Goal: Transaction & Acquisition: Book appointment/travel/reservation

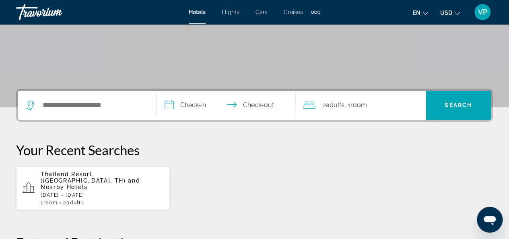
scroll to position [161, 0]
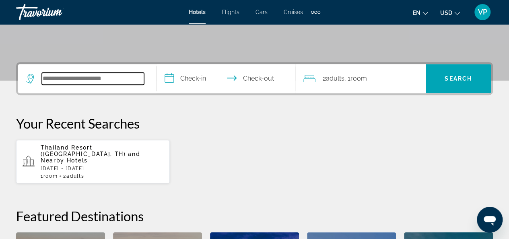
click at [126, 81] on input "Search widget" at bounding box center [93, 78] width 102 height 12
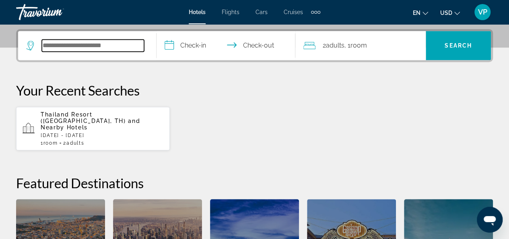
scroll to position [196, 0]
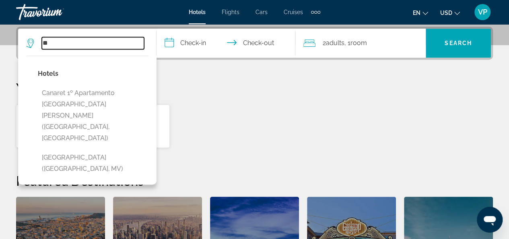
type input "*"
paste input "**********"
click at [128, 43] on input "**********" at bounding box center [93, 43] width 102 height 12
type input "*"
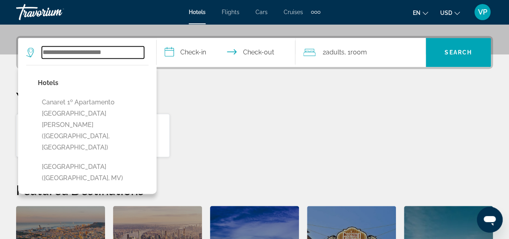
scroll to position [116, 0]
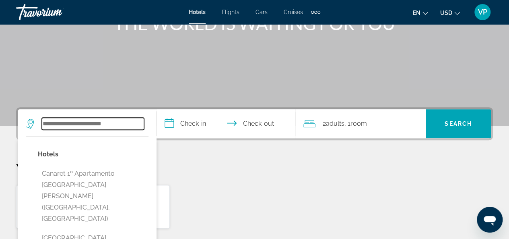
click at [56, 125] on input "Search widget" at bounding box center [93, 123] width 102 height 12
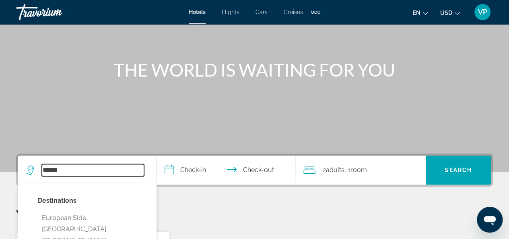
scroll to position [121, 0]
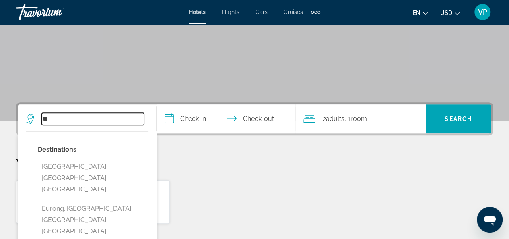
type input "*"
click at [78, 119] on input "Search widget" at bounding box center [93, 119] width 102 height 12
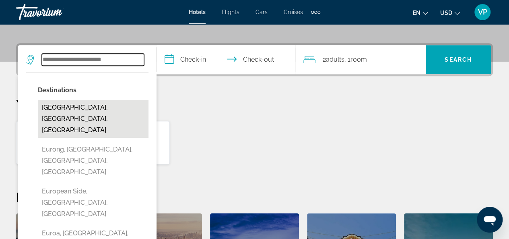
scroll to position [196, 0]
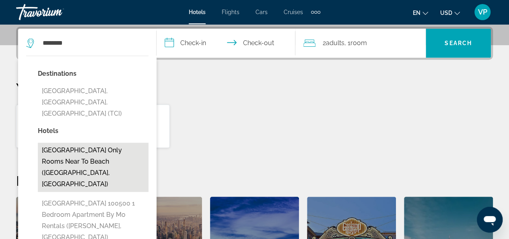
click at [84, 145] on button "Tenerife Only Rooms Near To Beach (Arona, ES)" at bounding box center [93, 166] width 111 height 49
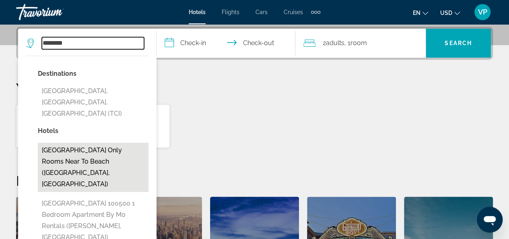
type input "**********"
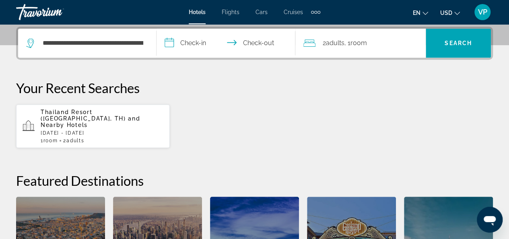
click at [170, 42] on input "**********" at bounding box center [228, 44] width 142 height 31
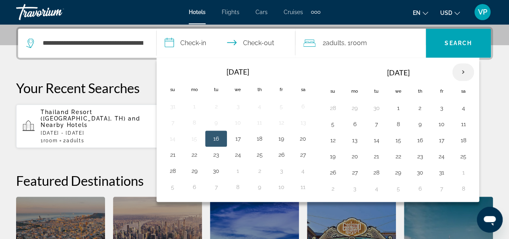
click at [459, 69] on th "Next month" at bounding box center [463, 72] width 22 height 18
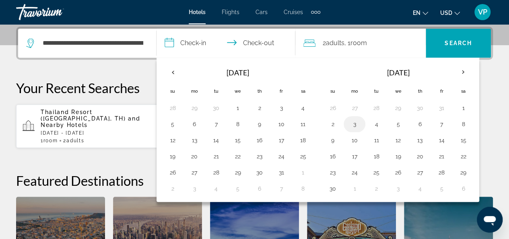
click at [352, 120] on button "3" at bounding box center [354, 123] width 13 height 11
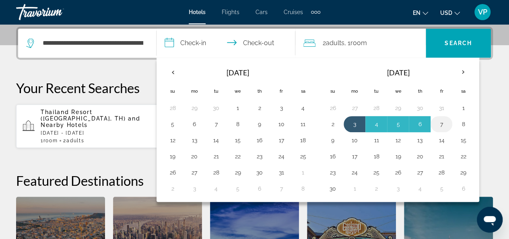
click at [435, 122] on button "7" at bounding box center [441, 123] width 13 height 11
type input "**********"
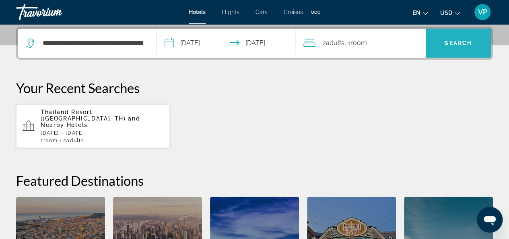
click at [453, 42] on span "Search" at bounding box center [458, 43] width 27 height 6
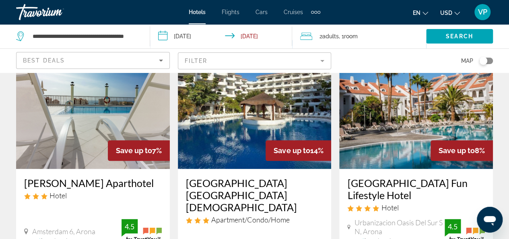
scroll to position [370, 0]
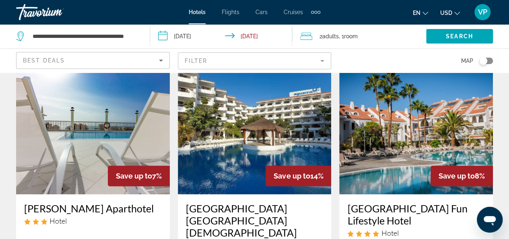
click at [405, 117] on img "Main content" at bounding box center [416, 129] width 154 height 129
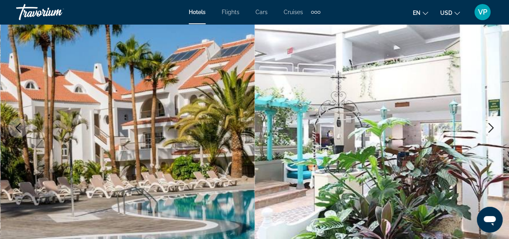
scroll to position [80, 0]
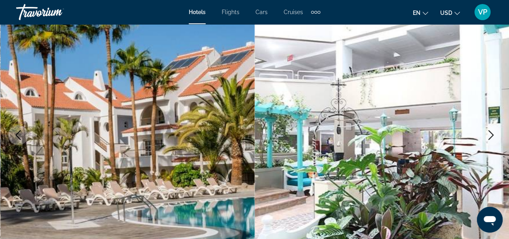
click at [489, 134] on icon "Next image" at bounding box center [491, 135] width 10 height 10
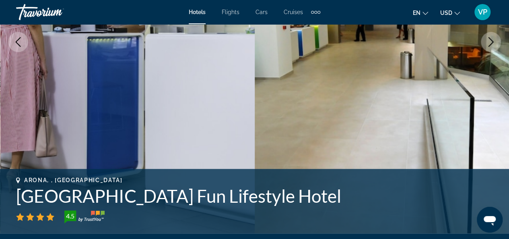
scroll to position [121, 0]
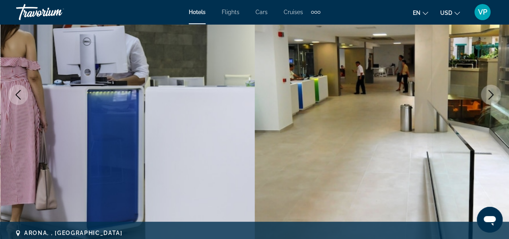
click at [493, 95] on icon "Next image" at bounding box center [491, 95] width 10 height 10
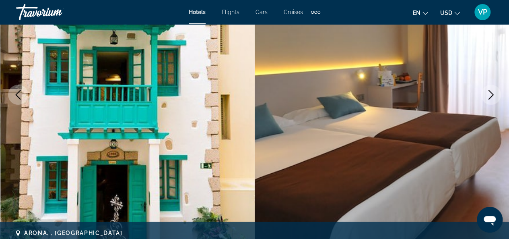
click at [491, 98] on icon "Next image" at bounding box center [491, 95] width 10 height 10
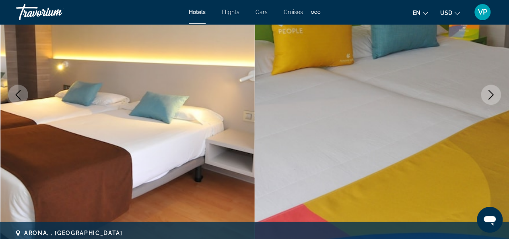
click at [491, 98] on icon "Next image" at bounding box center [491, 95] width 10 height 10
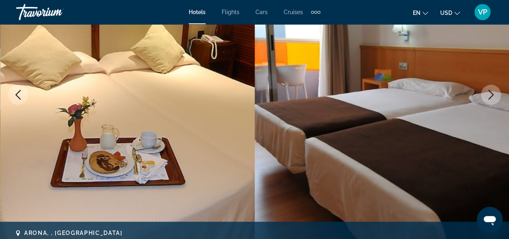
click at [491, 98] on icon "Next image" at bounding box center [491, 95] width 10 height 10
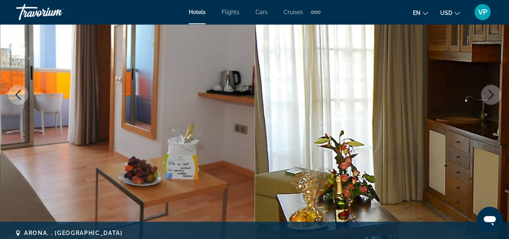
click at [491, 98] on icon "Next image" at bounding box center [491, 95] width 10 height 10
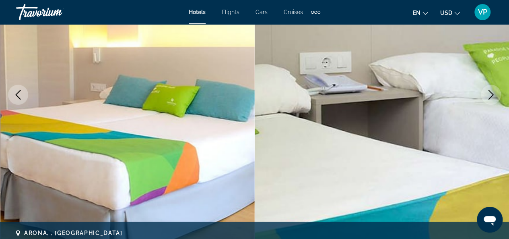
click at [491, 98] on icon "Next image" at bounding box center [491, 95] width 10 height 10
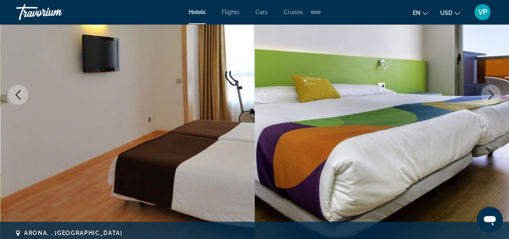
click at [491, 98] on icon "Next image" at bounding box center [491, 95] width 10 height 10
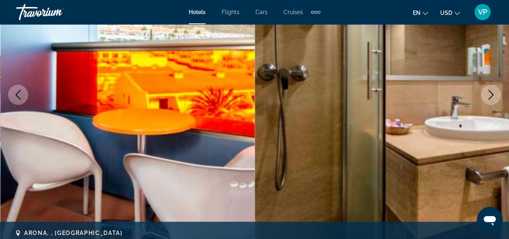
click at [486, 96] on icon "Next image" at bounding box center [491, 95] width 10 height 10
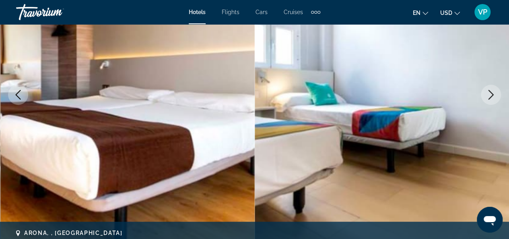
click at [486, 96] on icon "Next image" at bounding box center [491, 95] width 10 height 10
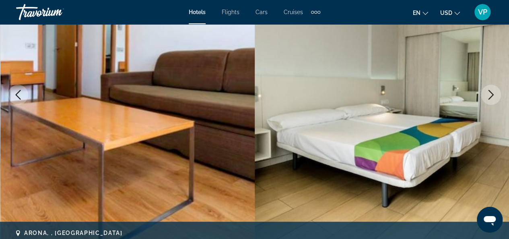
click at [490, 97] on icon "Next image" at bounding box center [491, 95] width 10 height 10
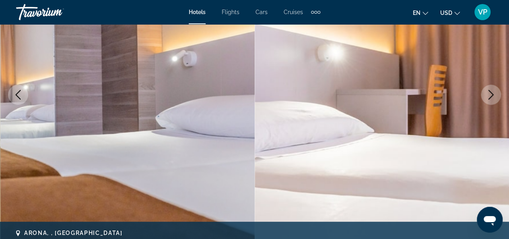
click at [491, 95] on icon "Next image" at bounding box center [491, 95] width 10 height 10
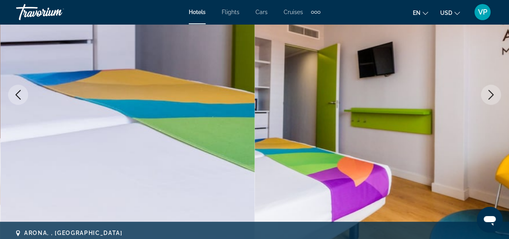
click at [491, 95] on icon "Next image" at bounding box center [491, 95] width 10 height 10
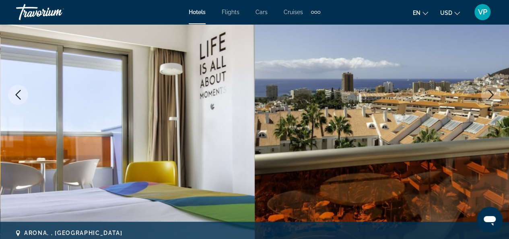
click at [491, 95] on icon "Next image" at bounding box center [491, 95] width 10 height 10
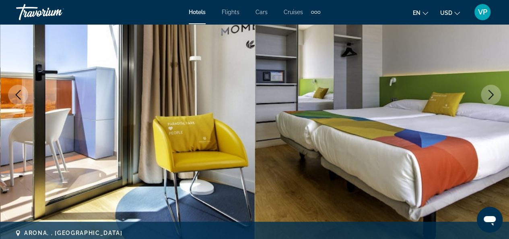
click at [491, 95] on icon "Next image" at bounding box center [491, 95] width 10 height 10
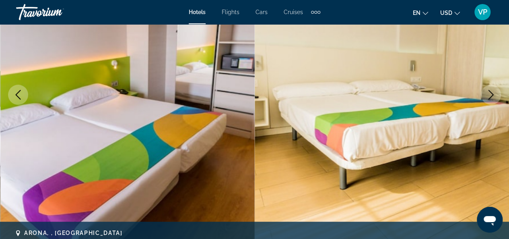
click at [491, 95] on icon "Next image" at bounding box center [491, 95] width 10 height 10
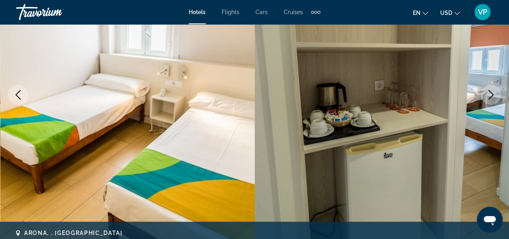
click at [491, 95] on icon "Next image" at bounding box center [491, 95] width 10 height 10
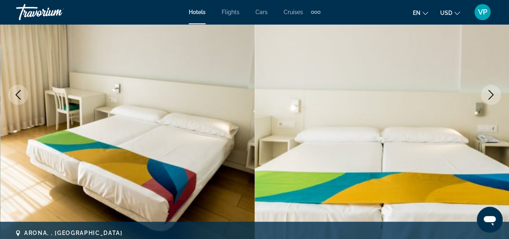
click at [491, 95] on icon "Next image" at bounding box center [491, 95] width 10 height 10
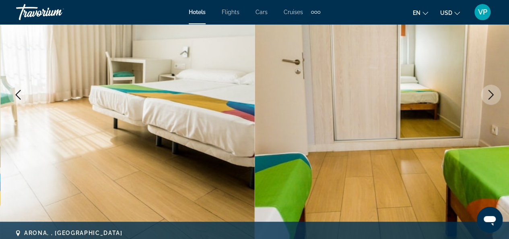
click at [491, 95] on icon "Next image" at bounding box center [491, 95] width 10 height 10
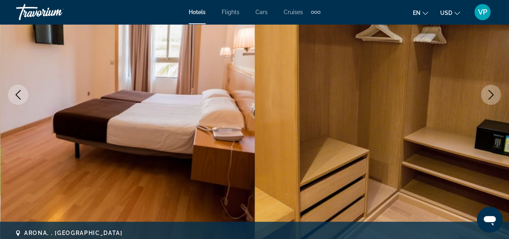
click at [491, 95] on icon "Next image" at bounding box center [491, 95] width 10 height 10
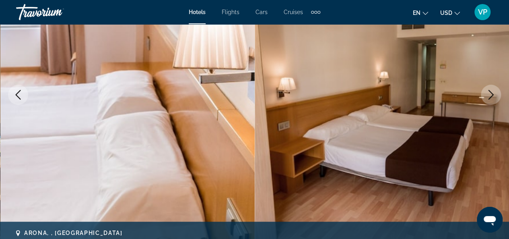
click at [491, 95] on icon "Next image" at bounding box center [491, 95] width 10 height 10
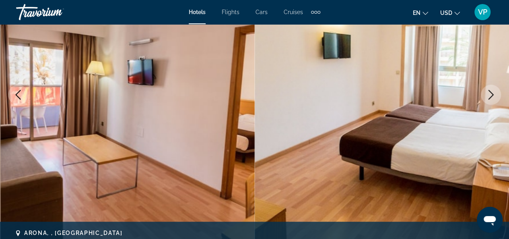
click at [491, 95] on icon "Next image" at bounding box center [491, 95] width 10 height 10
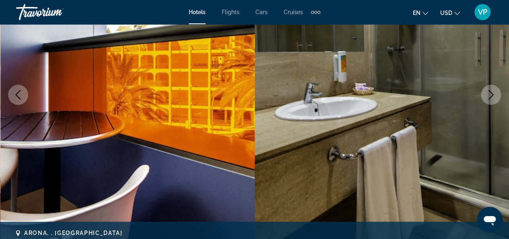
click at [491, 95] on icon "Next image" at bounding box center [491, 95] width 10 height 10
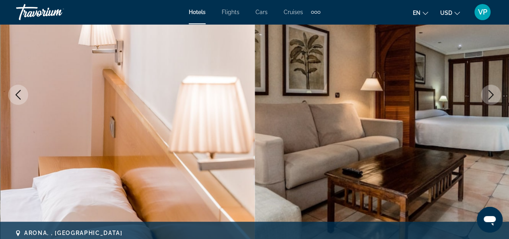
click at [491, 95] on icon "Next image" at bounding box center [491, 95] width 10 height 10
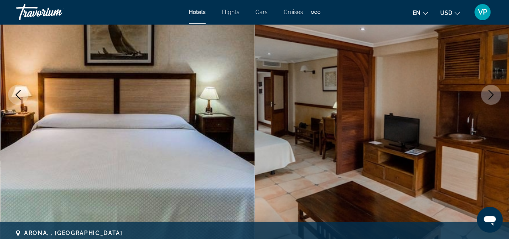
click at [491, 95] on icon "Next image" at bounding box center [491, 95] width 10 height 10
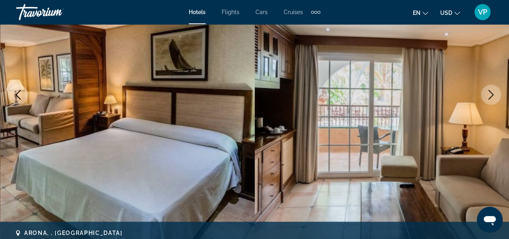
click at [491, 95] on icon "Next image" at bounding box center [491, 95] width 10 height 10
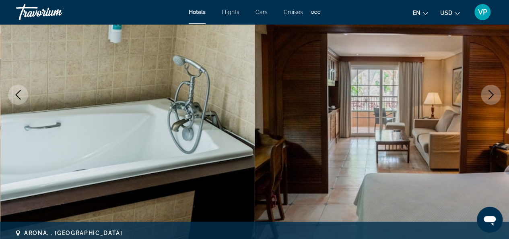
click at [491, 95] on icon "Next image" at bounding box center [491, 95] width 10 height 10
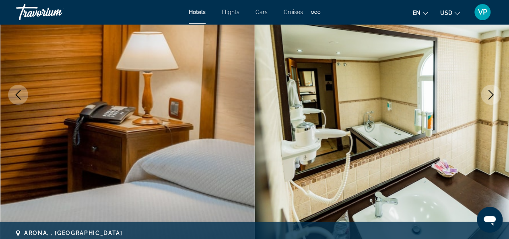
click at [491, 95] on icon "Next image" at bounding box center [491, 95] width 10 height 10
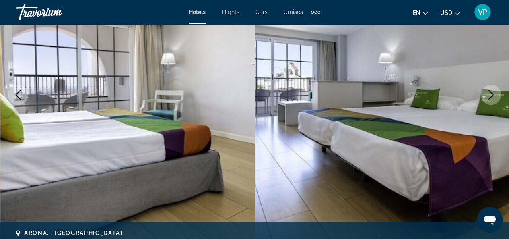
click at [491, 95] on icon "Next image" at bounding box center [491, 95] width 10 height 10
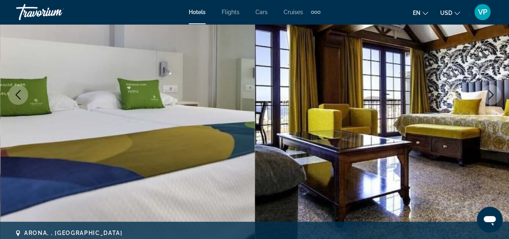
click at [491, 95] on icon "Next image" at bounding box center [491, 95] width 10 height 10
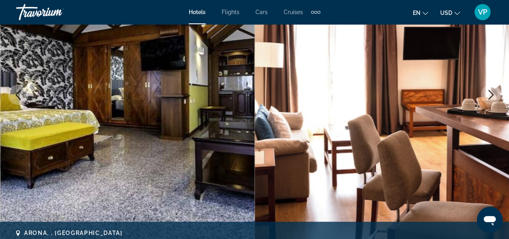
click at [491, 95] on icon "Next image" at bounding box center [491, 95] width 10 height 10
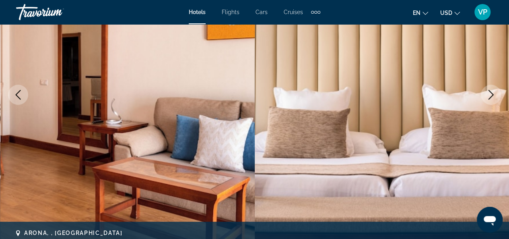
click at [491, 95] on icon "Next image" at bounding box center [491, 95] width 10 height 10
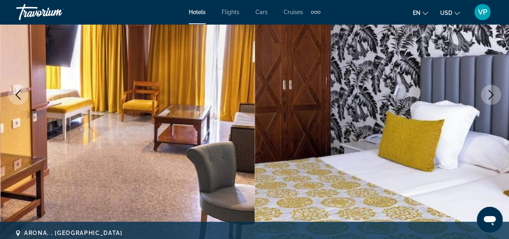
click at [491, 95] on icon "Next image" at bounding box center [491, 95] width 10 height 10
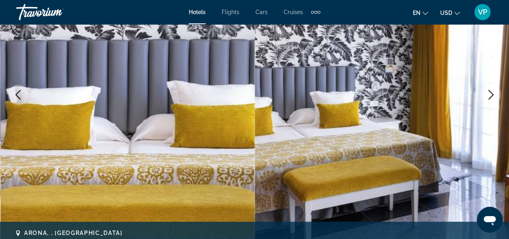
click at [491, 95] on icon "Next image" at bounding box center [491, 95] width 10 height 10
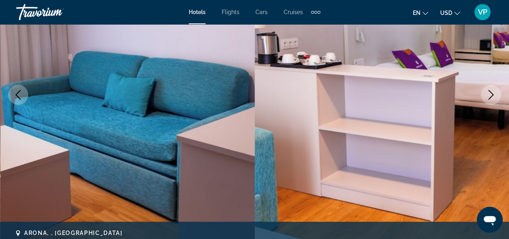
click at [491, 95] on icon "Next image" at bounding box center [491, 95] width 10 height 10
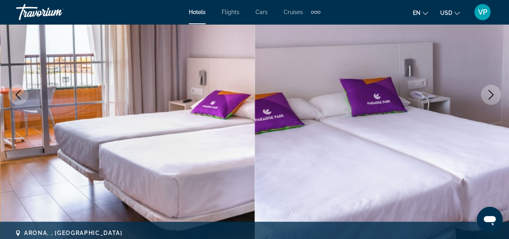
click at [491, 95] on icon "Next image" at bounding box center [491, 95] width 10 height 10
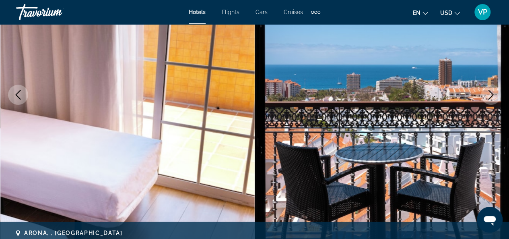
click at [494, 95] on icon "Next image" at bounding box center [491, 95] width 10 height 10
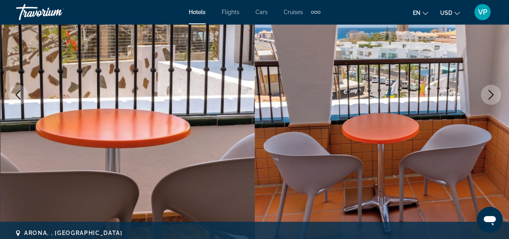
click at [494, 95] on icon "Next image" at bounding box center [491, 95] width 10 height 10
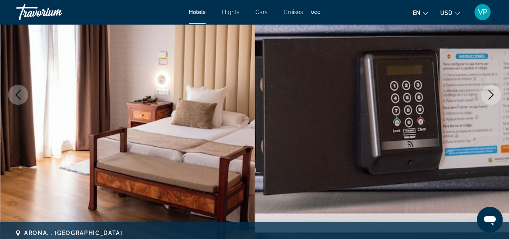
click at [494, 95] on icon "Next image" at bounding box center [491, 95] width 10 height 10
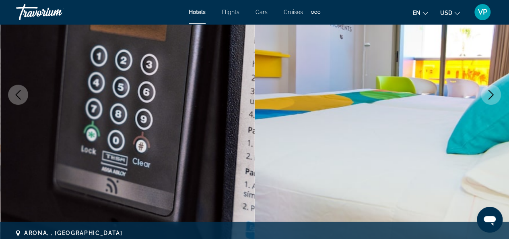
click at [494, 95] on icon "Next image" at bounding box center [491, 95] width 10 height 10
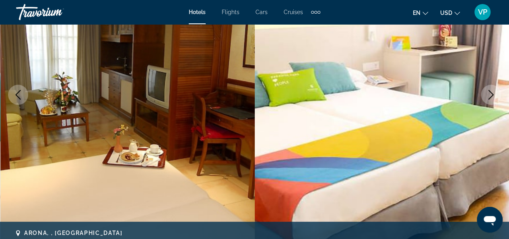
click at [494, 95] on icon "Next image" at bounding box center [491, 95] width 10 height 10
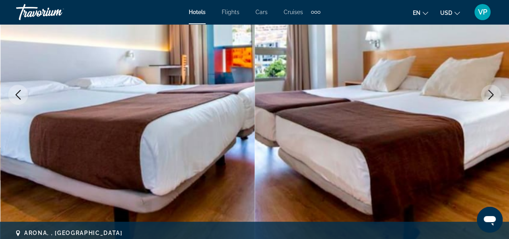
click at [494, 95] on icon "Next image" at bounding box center [491, 95] width 10 height 10
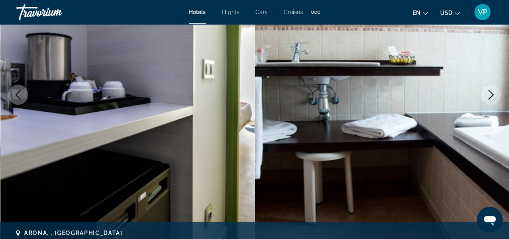
click at [494, 95] on icon "Next image" at bounding box center [491, 95] width 10 height 10
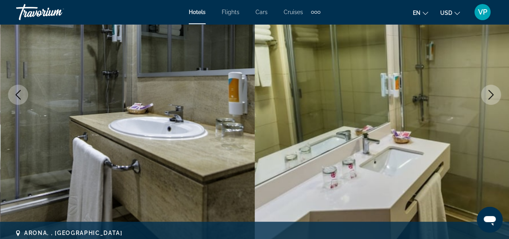
click at [494, 95] on icon "Next image" at bounding box center [491, 95] width 10 height 10
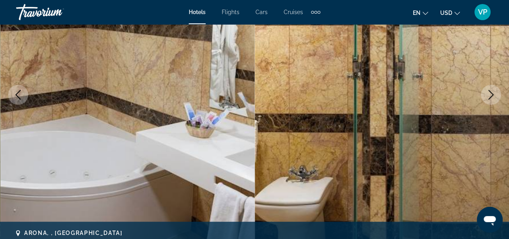
click at [494, 95] on icon "Next image" at bounding box center [491, 95] width 10 height 10
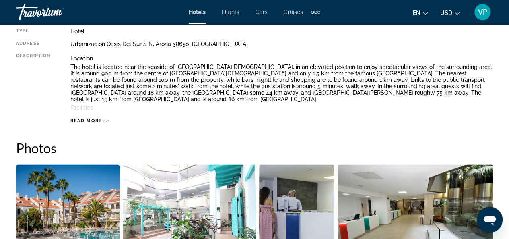
scroll to position [523, 0]
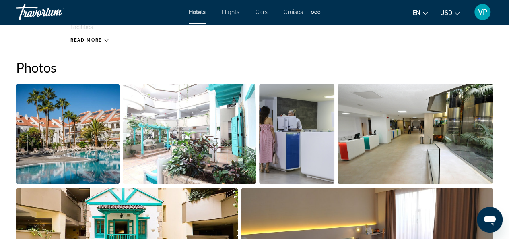
click at [87, 155] on img "Open full-screen image slider" at bounding box center [67, 134] width 103 height 100
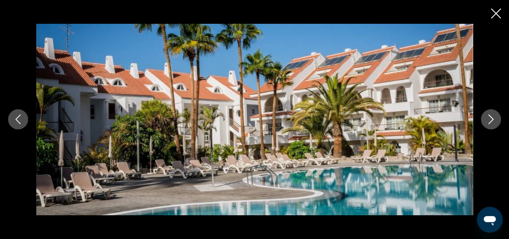
click at [495, 118] on icon "Next image" at bounding box center [491, 119] width 10 height 10
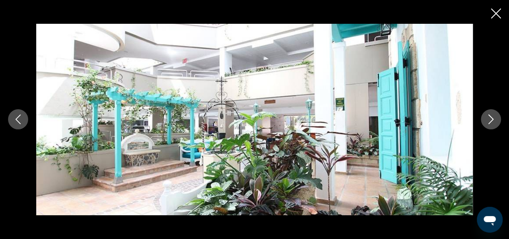
click at [489, 122] on icon "Next image" at bounding box center [491, 119] width 10 height 10
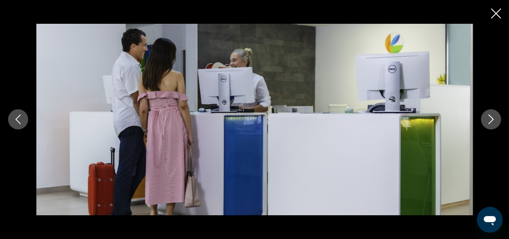
click at [493, 124] on icon "Next image" at bounding box center [491, 119] width 10 height 10
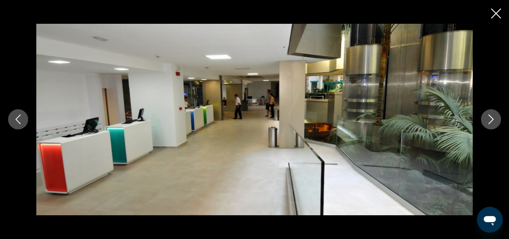
click at [493, 122] on icon "Next image" at bounding box center [491, 119] width 10 height 10
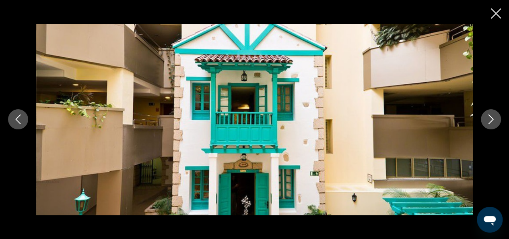
click at [493, 122] on icon "Next image" at bounding box center [491, 119] width 10 height 10
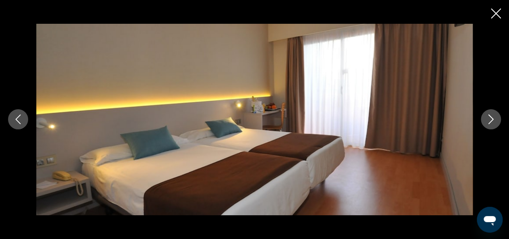
click at [497, 10] on icon "Close slideshow" at bounding box center [496, 13] width 10 height 10
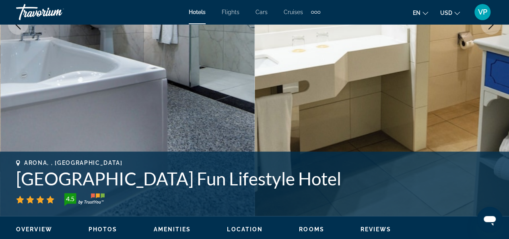
scroll to position [256, 0]
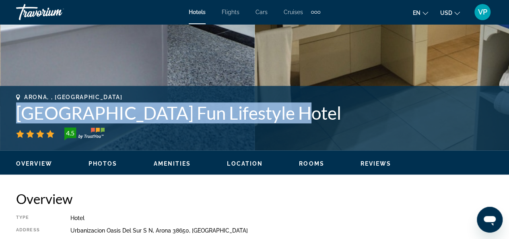
drag, startPoint x: 272, startPoint y: 112, endPoint x: 27, endPoint y: 112, distance: 245.1
click at [17, 112] on h1 "Paradise Park Fun Lifestyle Hotel" at bounding box center [254, 112] width 477 height 21
copy h1 "Paradise Park Fun Lifestyle Hotel"
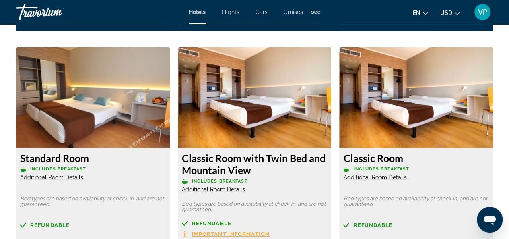
scroll to position [1273, 0]
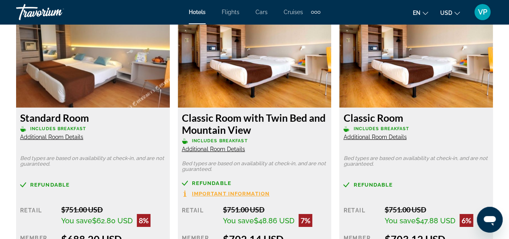
click at [56, 138] on span "Additional Room Details" at bounding box center [51, 137] width 63 height 6
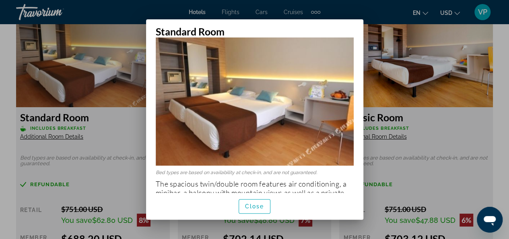
scroll to position [49, 0]
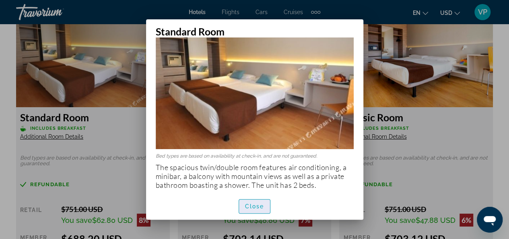
click at [250, 208] on span "Close" at bounding box center [254, 206] width 19 height 6
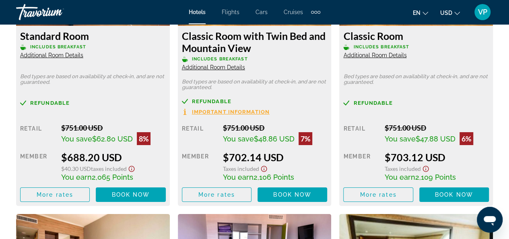
scroll to position [1354, 0]
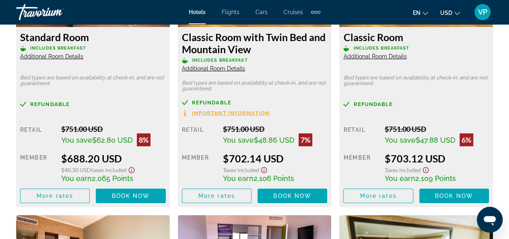
click at [454, 16] on button "USD USD ($) MXN (Mex$) CAD (Can$) GBP (£) EUR (€) AUD (A$) NZD (NZ$) CNY (CN¥)" at bounding box center [450, 13] width 20 height 12
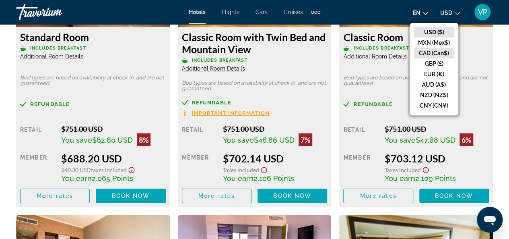
click at [432, 54] on button "CAD (Can$)" at bounding box center [434, 53] width 40 height 10
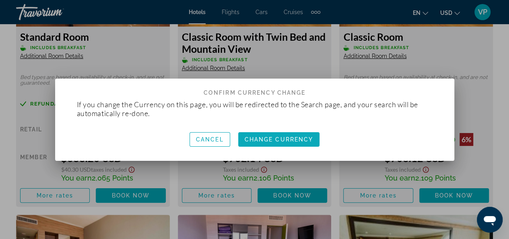
click at [284, 144] on span "button" at bounding box center [279, 139] width 82 height 19
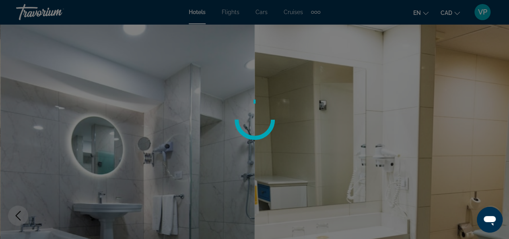
scroll to position [1354, 0]
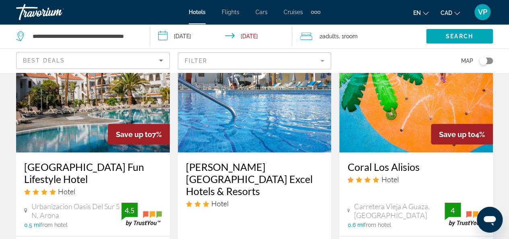
scroll to position [724, 0]
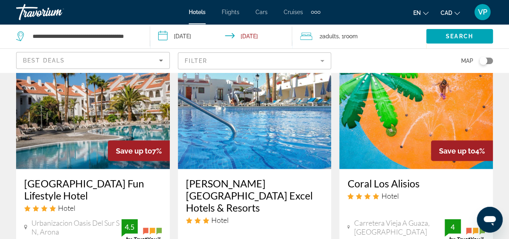
click at [75, 109] on img "Main content" at bounding box center [93, 104] width 154 height 129
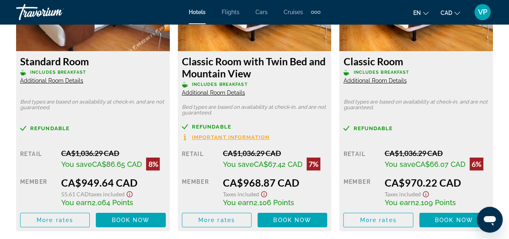
scroll to position [1328, 0]
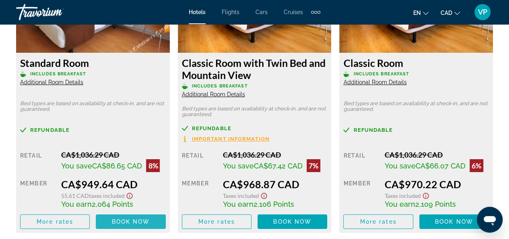
click at [130, 223] on span "Book now" at bounding box center [131, 221] width 38 height 6
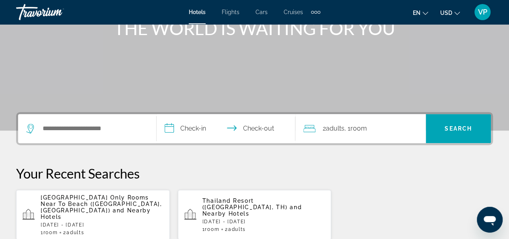
scroll to position [104, 0]
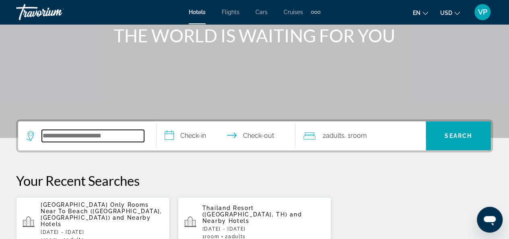
click at [78, 135] on input "Search widget" at bounding box center [93, 136] width 102 height 12
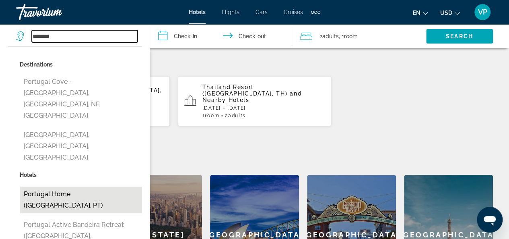
scroll to position [265, 0]
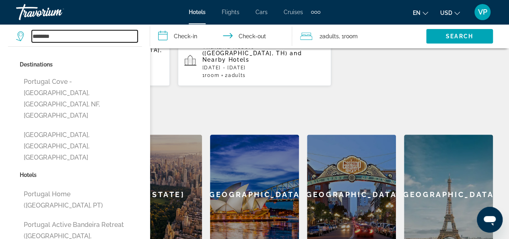
type input "**********"
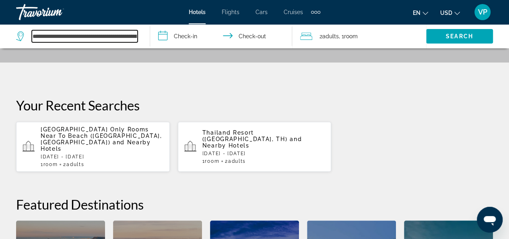
scroll to position [225, 0]
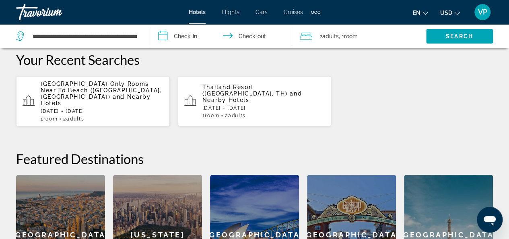
click at [166, 40] on input "**********" at bounding box center [222, 37] width 145 height 27
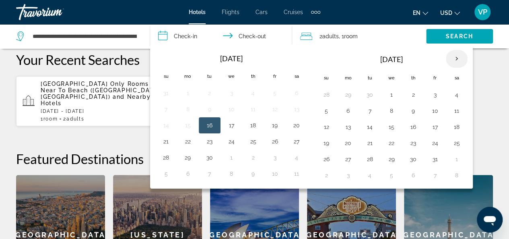
click at [451, 57] on th "Next month" at bounding box center [457, 59] width 22 height 18
click at [344, 108] on button "3" at bounding box center [348, 110] width 13 height 11
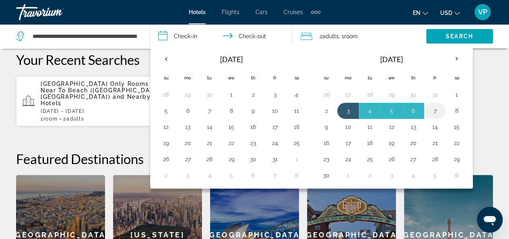
click at [432, 110] on button "7" at bounding box center [435, 110] width 13 height 11
type input "**********"
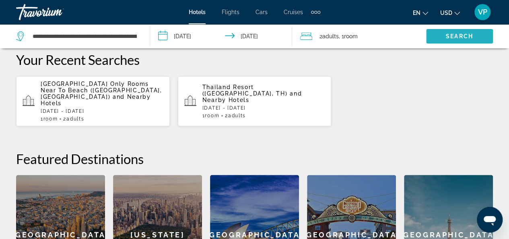
click at [456, 41] on span "Search widget" at bounding box center [459, 36] width 67 height 19
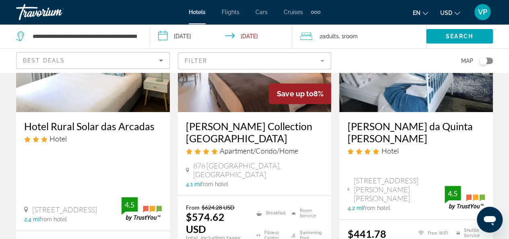
scroll to position [161, 0]
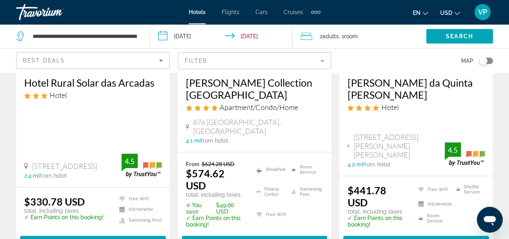
click at [455, 15] on button "USD USD ($) MXN (Mex$) CAD (Can$) GBP (£) EUR (€) AUD (A$) NZD (NZ$) CNY (CN¥)" at bounding box center [450, 13] width 20 height 12
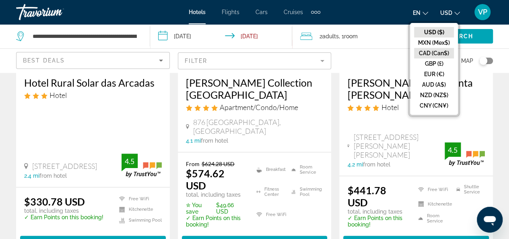
click at [430, 53] on button "CAD (Can$)" at bounding box center [434, 53] width 40 height 10
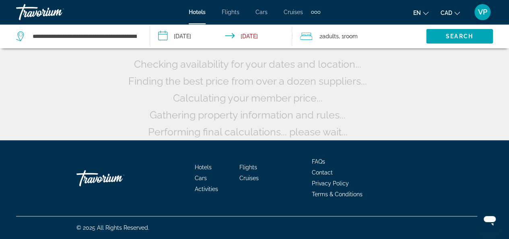
scroll to position [80, 0]
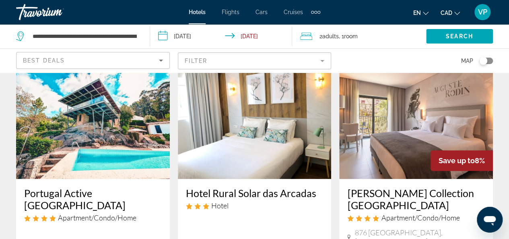
scroll to position [40, 0]
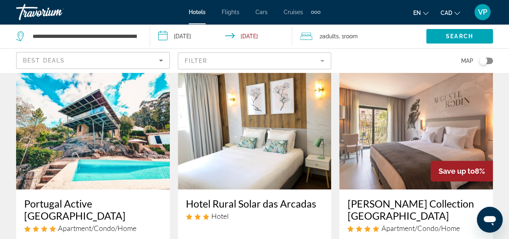
click at [105, 141] on img "Main content" at bounding box center [93, 124] width 154 height 129
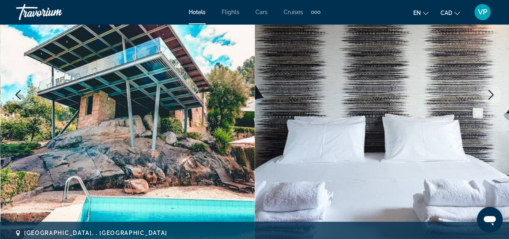
scroll to position [80, 0]
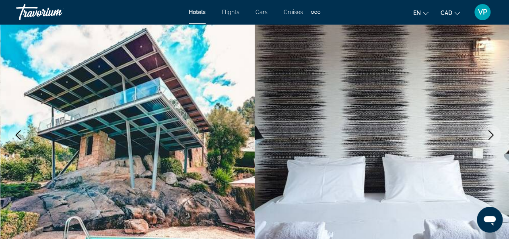
click at [490, 138] on icon "Next image" at bounding box center [491, 135] width 10 height 10
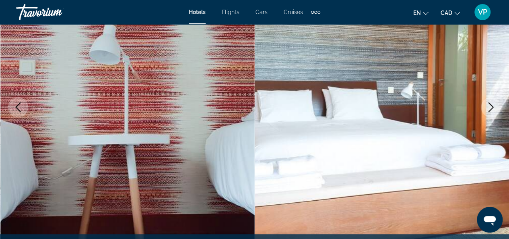
scroll to position [121, 0]
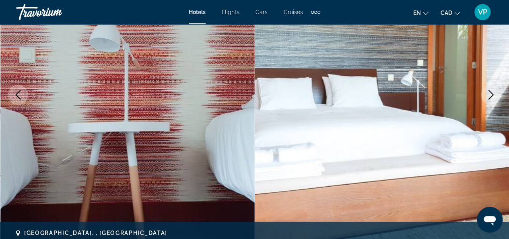
click at [489, 102] on button "Next image" at bounding box center [491, 95] width 20 height 20
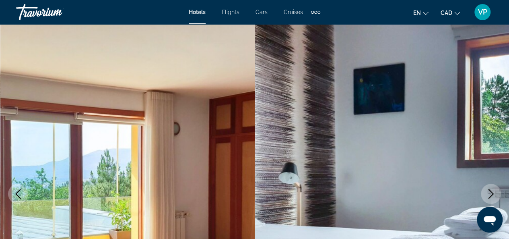
scroll to position [40, 0]
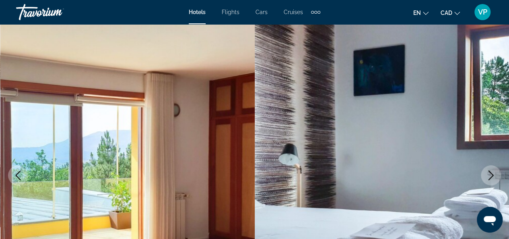
click at [493, 177] on icon "Next image" at bounding box center [491, 175] width 10 height 10
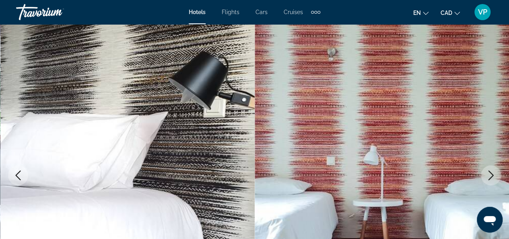
click at [493, 177] on icon "Next image" at bounding box center [491, 175] width 10 height 10
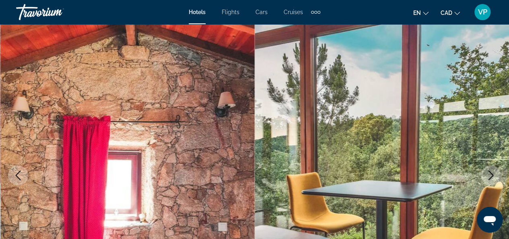
click at [490, 175] on icon "Next image" at bounding box center [491, 175] width 10 height 10
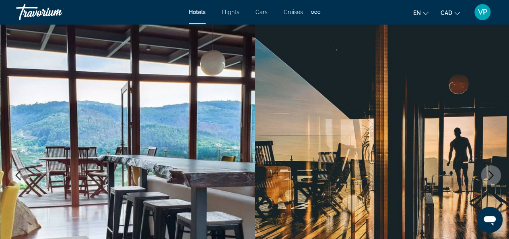
click at [491, 177] on icon "Next image" at bounding box center [491, 175] width 5 height 10
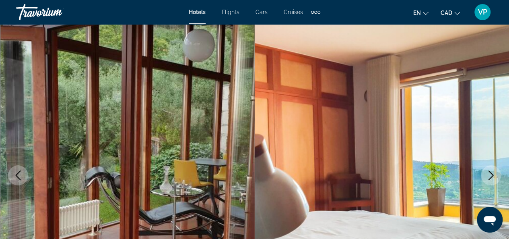
click at [492, 177] on icon "Next image" at bounding box center [491, 175] width 10 height 10
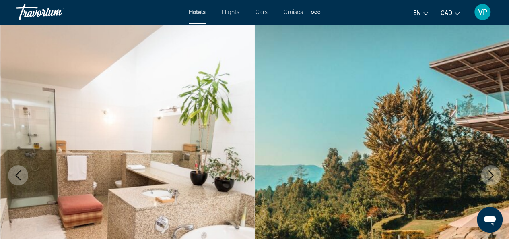
click at [492, 177] on icon "Next image" at bounding box center [491, 175] width 10 height 10
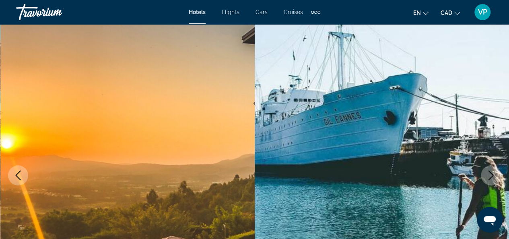
click at [492, 177] on icon "Next image" at bounding box center [491, 175] width 10 height 10
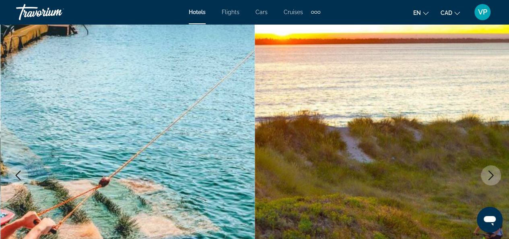
click at [490, 176] on icon "Next image" at bounding box center [491, 175] width 10 height 10
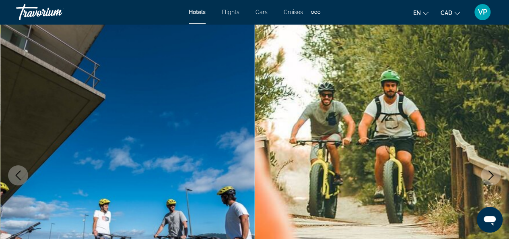
click at [490, 176] on icon "Next image" at bounding box center [491, 175] width 10 height 10
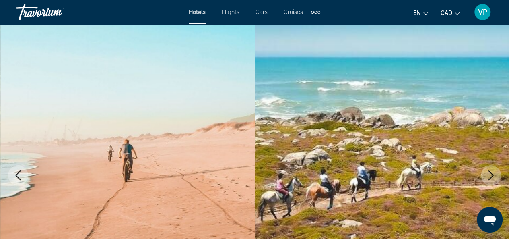
click at [489, 177] on icon "Next image" at bounding box center [491, 175] width 10 height 10
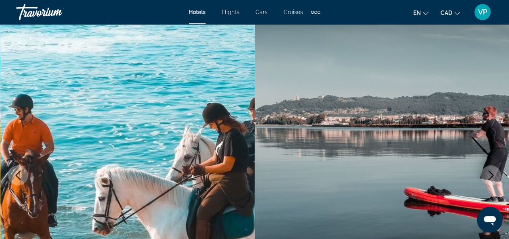
click at [493, 177] on icon "Next image" at bounding box center [491, 175] width 10 height 10
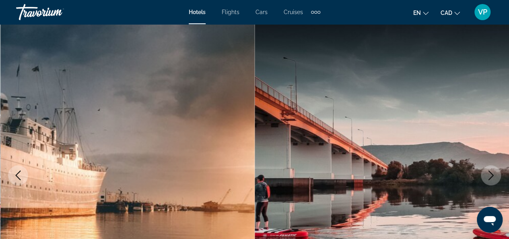
click at [493, 177] on icon "Next image" at bounding box center [491, 175] width 10 height 10
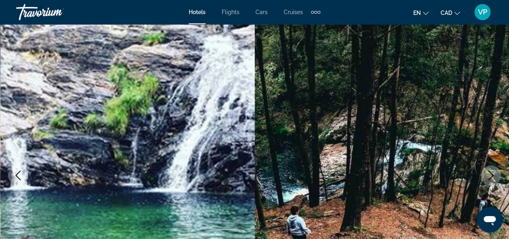
click at [490, 175] on icon "Next image" at bounding box center [491, 175] width 10 height 10
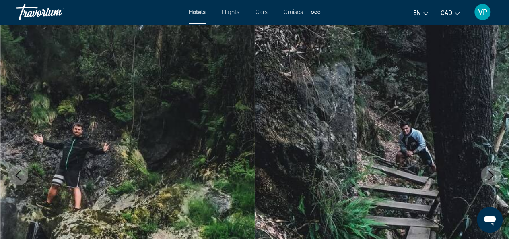
click at [490, 175] on icon "Next image" at bounding box center [491, 175] width 10 height 10
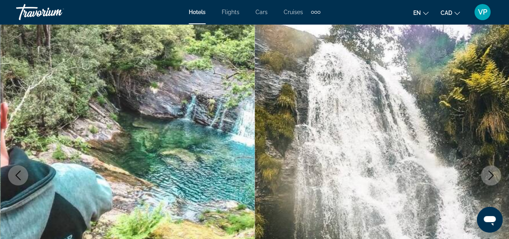
click at [490, 175] on icon "Next image" at bounding box center [491, 175] width 10 height 10
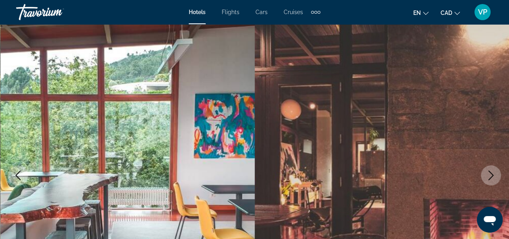
click at [490, 175] on icon "Next image" at bounding box center [491, 175] width 10 height 10
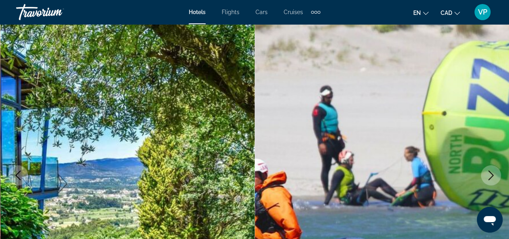
click at [490, 175] on icon "Next image" at bounding box center [491, 175] width 10 height 10
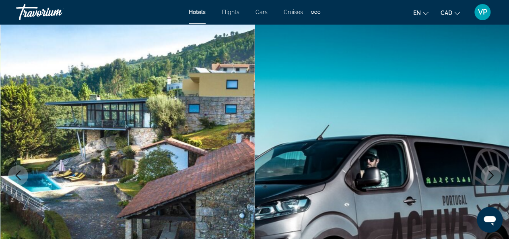
click at [498, 177] on button "Next image" at bounding box center [491, 175] width 20 height 20
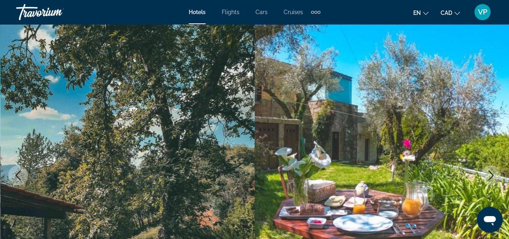
click at [489, 175] on icon "Next image" at bounding box center [491, 175] width 10 height 10
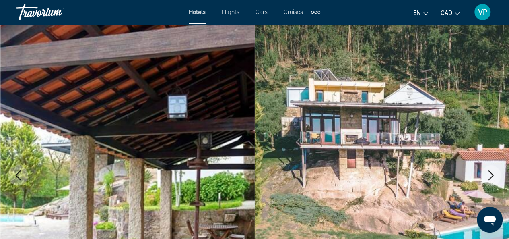
click at [489, 175] on icon "Next image" at bounding box center [491, 175] width 10 height 10
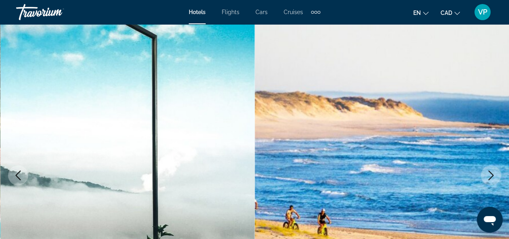
click at [489, 175] on icon "Next image" at bounding box center [491, 175] width 10 height 10
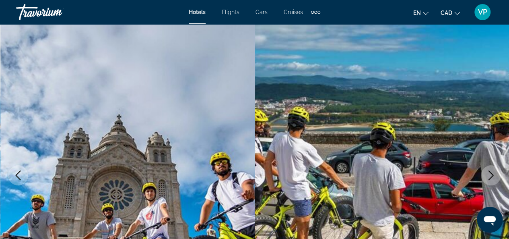
click at [489, 175] on icon "Next image" at bounding box center [491, 175] width 10 height 10
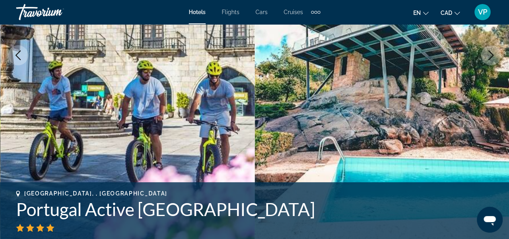
scroll to position [161, 0]
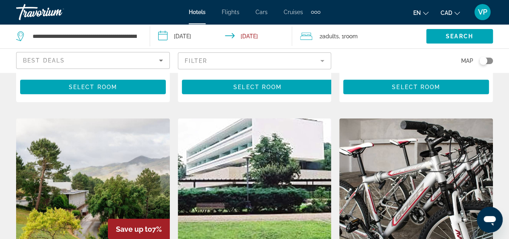
scroll to position [1008, 0]
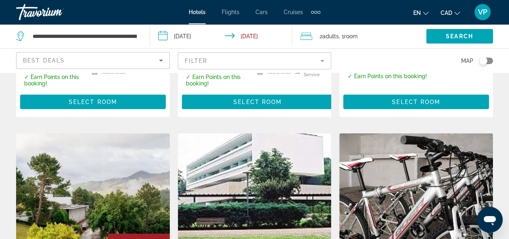
click at [62, 176] on img "Main content" at bounding box center [93, 197] width 154 height 129
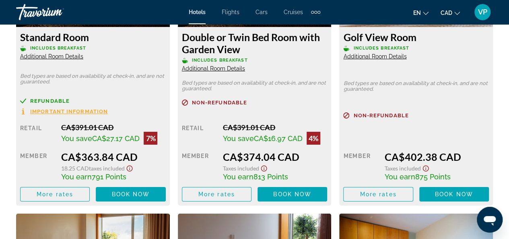
scroll to position [1360, 0]
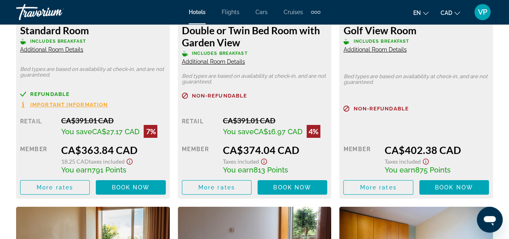
click at [72, 103] on span "Important Information" at bounding box center [69, 104] width 78 height 5
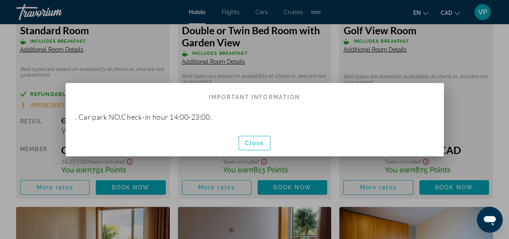
click at [120, 42] on div at bounding box center [254, 119] width 509 height 239
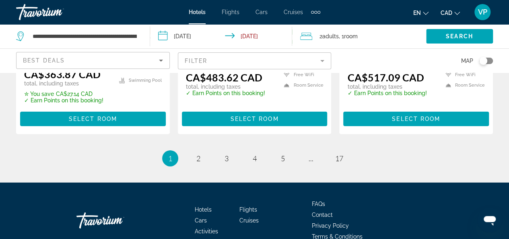
scroll to position [1260, 0]
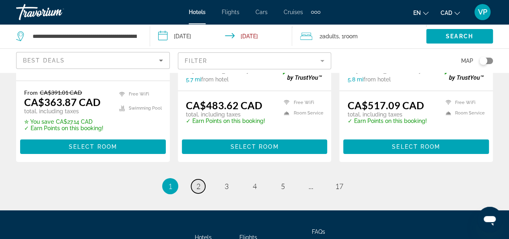
click at [194, 179] on link "page 2" at bounding box center [198, 186] width 14 height 14
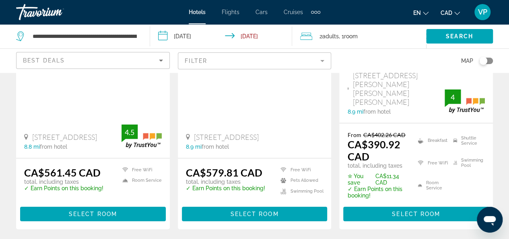
scroll to position [1245, 0]
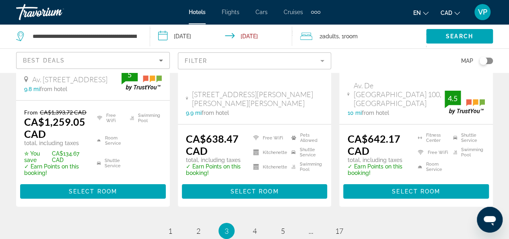
scroll to position [1220, 0]
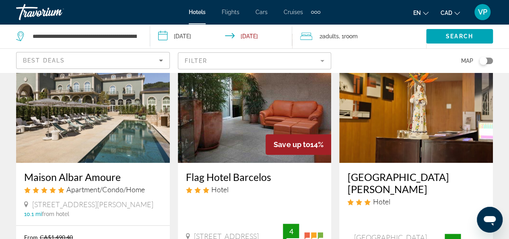
scroll to position [81, 0]
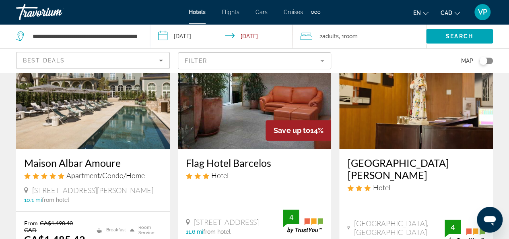
click at [235, 104] on img "Main content" at bounding box center [255, 84] width 154 height 129
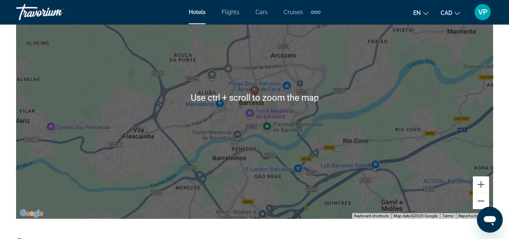
scroll to position [966, 0]
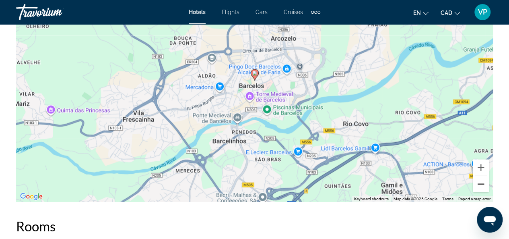
click at [480, 187] on button "Zoom out" at bounding box center [481, 184] width 16 height 16
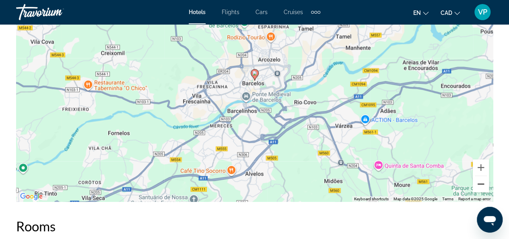
click at [480, 187] on button "Zoom out" at bounding box center [481, 184] width 16 height 16
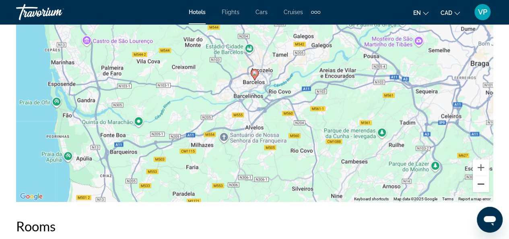
click at [480, 187] on button "Zoom out" at bounding box center [481, 184] width 16 height 16
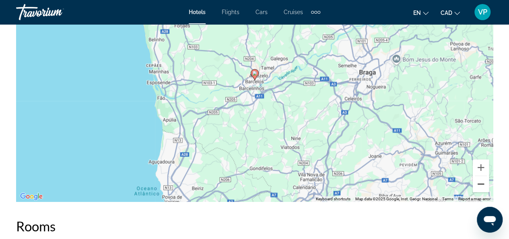
click at [480, 187] on button "Zoom out" at bounding box center [481, 184] width 16 height 16
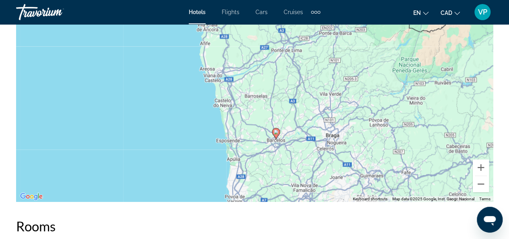
drag, startPoint x: 228, startPoint y: 99, endPoint x: 249, endPoint y: 160, distance: 64.0
click at [249, 160] on div "To activate drag with keyboard, press Alt + Enter. Once in keyboard drag state,…" at bounding box center [254, 80] width 477 height 241
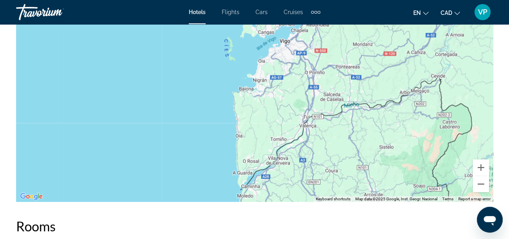
drag, startPoint x: 237, startPoint y: 74, endPoint x: 275, endPoint y: 254, distance: 184.3
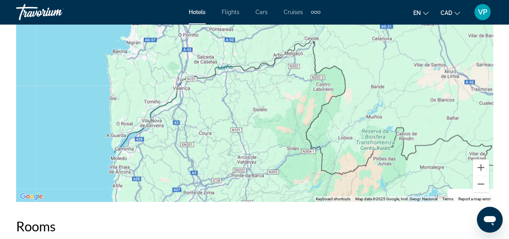
drag, startPoint x: 283, startPoint y: 81, endPoint x: 169, endPoint y: 24, distance: 127.8
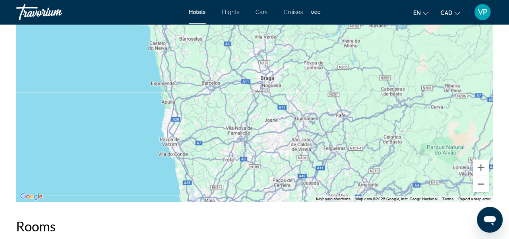
drag, startPoint x: 188, startPoint y: 120, endPoint x: 211, endPoint y: -35, distance: 156.3
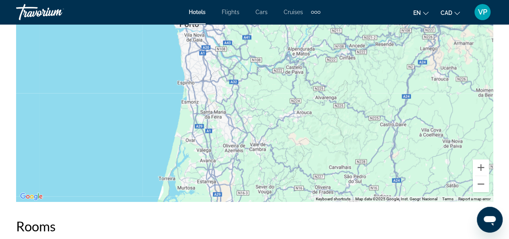
drag, startPoint x: 251, startPoint y: 171, endPoint x: 230, endPoint y: -35, distance: 207.1
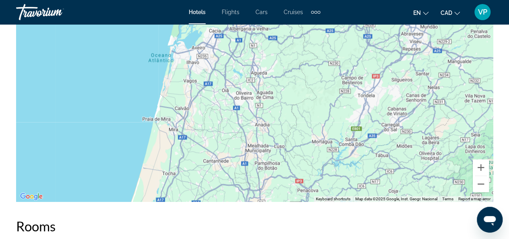
drag, startPoint x: 229, startPoint y: 172, endPoint x: 245, endPoint y: -7, distance: 179.8
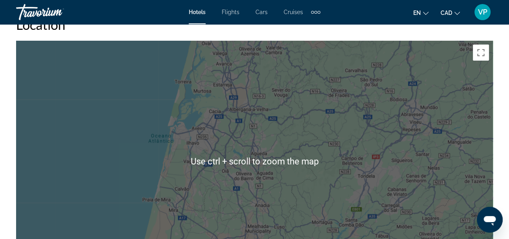
scroll to position [926, 0]
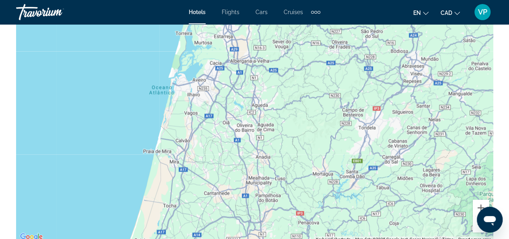
drag, startPoint x: 398, startPoint y: 140, endPoint x: 398, endPoint y: 131, distance: 9.3
click at [398, 131] on div "Main content" at bounding box center [254, 120] width 477 height 241
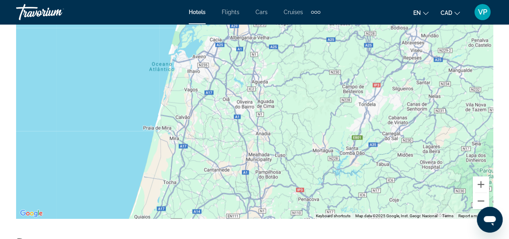
scroll to position [946, 0]
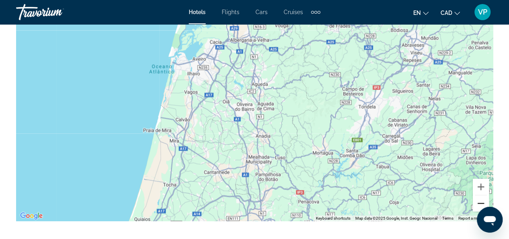
click at [477, 204] on button "Zoom out" at bounding box center [481, 203] width 16 height 16
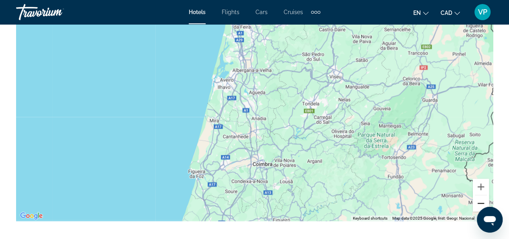
click at [478, 204] on button "Zoom out" at bounding box center [481, 203] width 16 height 16
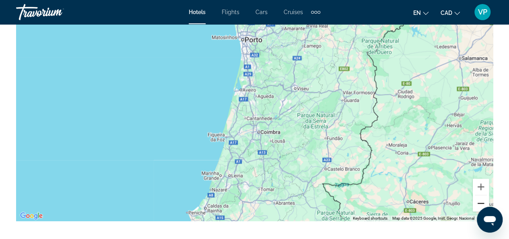
click at [478, 204] on button "Zoom out" at bounding box center [481, 203] width 16 height 16
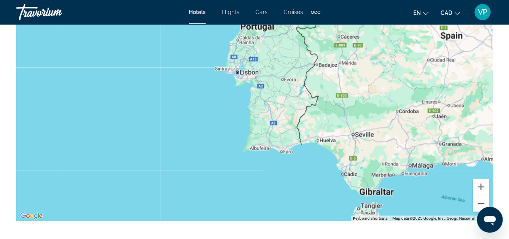
drag, startPoint x: 315, startPoint y: 165, endPoint x: 322, endPoint y: 49, distance: 115.3
click at [322, 49] on div "To activate drag with keyboard, press Alt + Enter. Once in keyboard drag state,…" at bounding box center [254, 99] width 477 height 241
click at [484, 190] on button "Zoom in" at bounding box center [481, 187] width 16 height 16
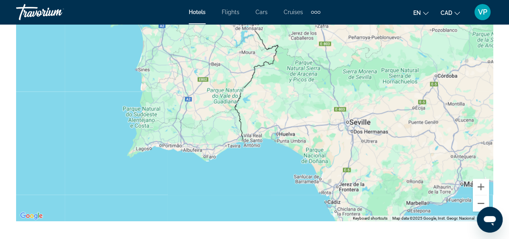
drag, startPoint x: 344, startPoint y: 166, endPoint x: 250, endPoint y: 127, distance: 102.1
click at [250, 127] on div "Main content" at bounding box center [254, 99] width 477 height 241
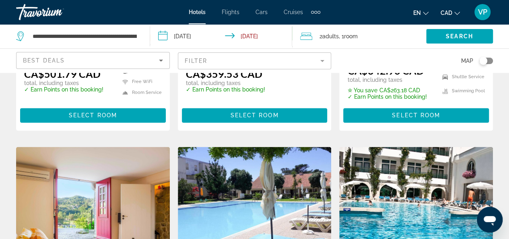
scroll to position [585, 0]
click at [235, 171] on img "Main content" at bounding box center [255, 210] width 154 height 129
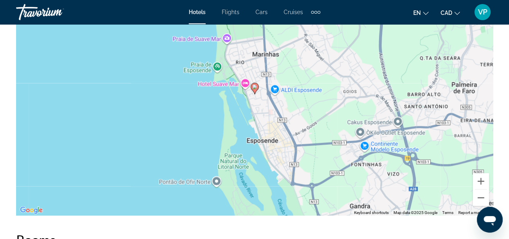
scroll to position [954, 0]
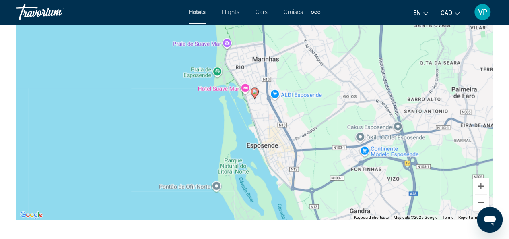
click at [255, 94] on image "Main content" at bounding box center [254, 91] width 5 height 5
click at [480, 192] on button "Zoom in" at bounding box center [481, 186] width 16 height 16
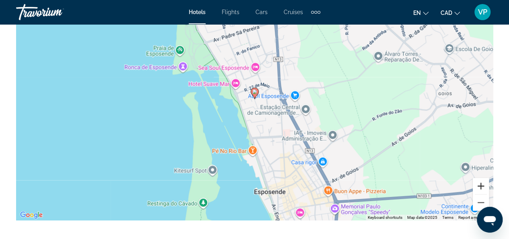
click at [480, 192] on button "Zoom in" at bounding box center [481, 186] width 16 height 16
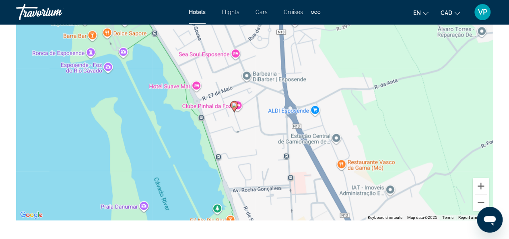
drag, startPoint x: 258, startPoint y: 187, endPoint x: 237, endPoint y: 200, distance: 24.0
click at [237, 200] on div "To activate drag with keyboard, press Alt + Enter. Once in keyboard drag state,…" at bounding box center [254, 99] width 477 height 241
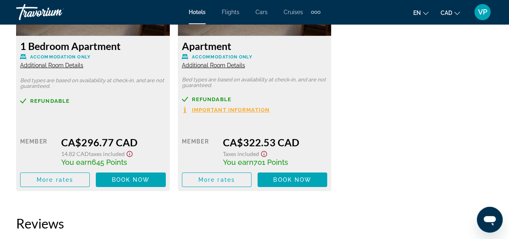
scroll to position [1340, 0]
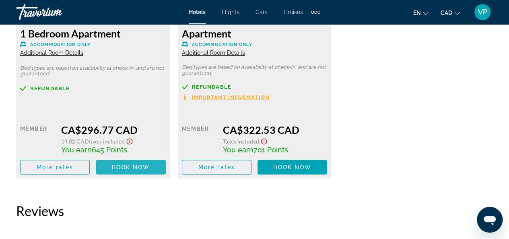
click at [125, 170] on span "Book now" at bounding box center [131, 167] width 38 height 6
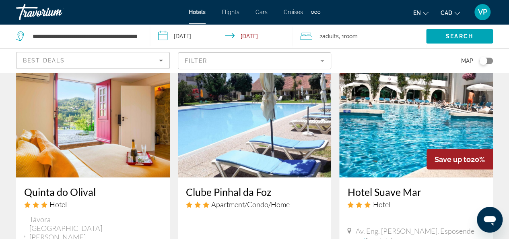
scroll to position [684, 0]
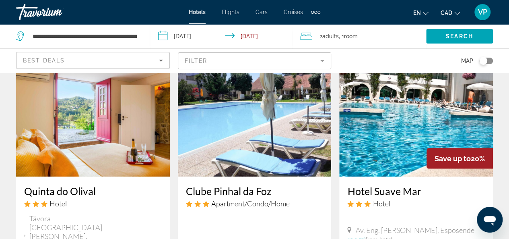
click at [398, 115] on img "Main content" at bounding box center [416, 111] width 154 height 129
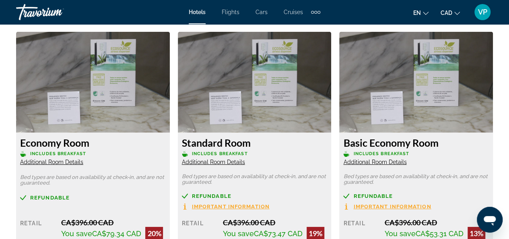
scroll to position [97, 0]
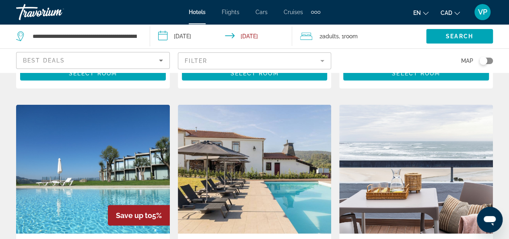
scroll to position [966, 0]
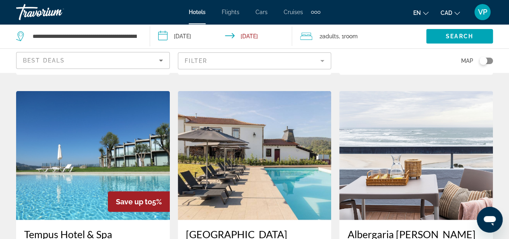
click at [419, 136] on img "Main content" at bounding box center [416, 155] width 154 height 129
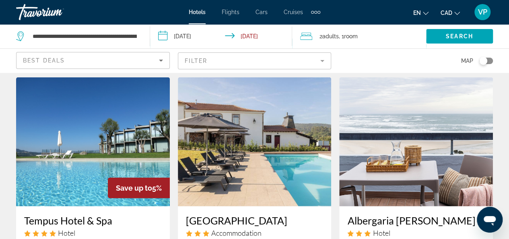
scroll to position [964, 0]
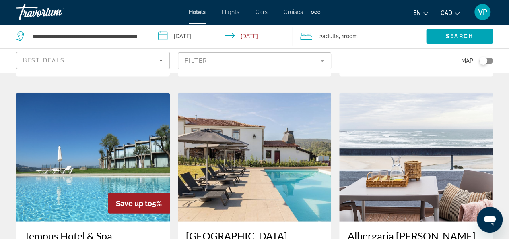
click at [67, 138] on img "Main content" at bounding box center [93, 157] width 154 height 129
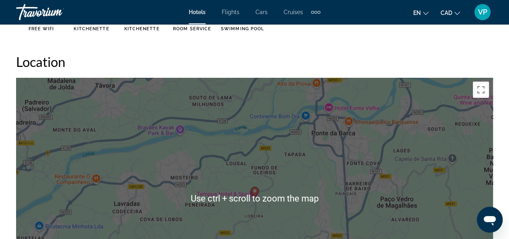
scroll to position [885, 0]
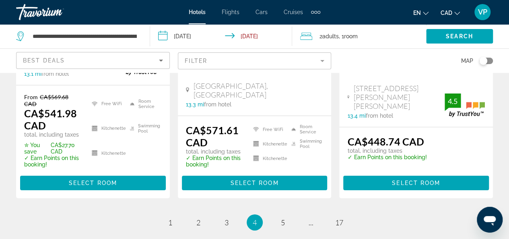
scroll to position [1162, 0]
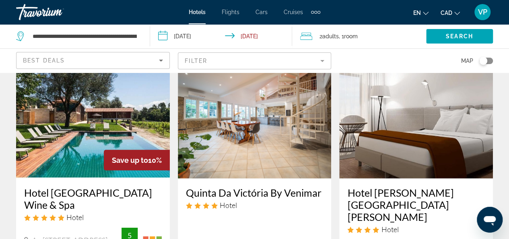
scroll to position [1086, 0]
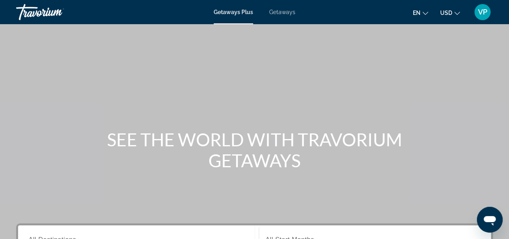
click at [286, 11] on span "Getaways" at bounding box center [282, 12] width 26 height 6
click at [456, 14] on icon "Change currency" at bounding box center [457, 13] width 6 height 6
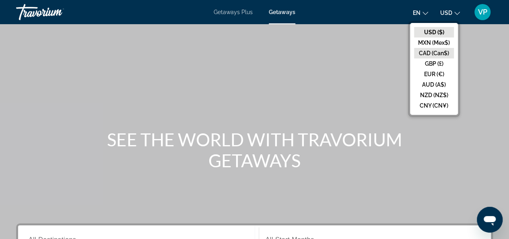
click at [431, 54] on button "CAD (Can$)" at bounding box center [434, 53] width 40 height 10
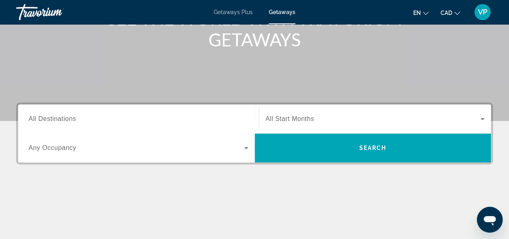
scroll to position [161, 0]
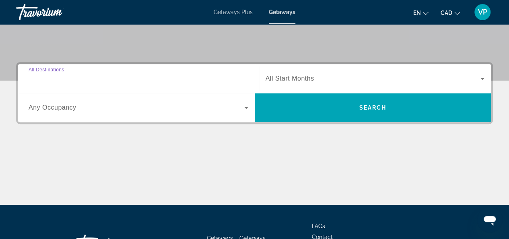
click at [85, 79] on input "Destination All Destinations" at bounding box center [139, 79] width 220 height 10
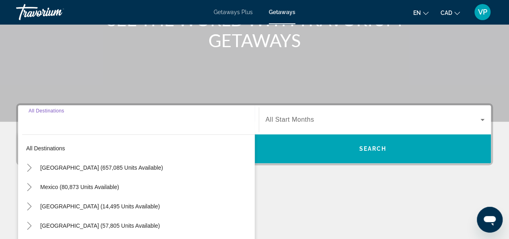
scroll to position [144, 0]
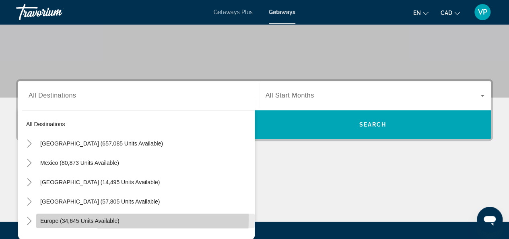
click at [70, 218] on span "Europe (34,645 units available)" at bounding box center [79, 220] width 79 height 6
type input "**********"
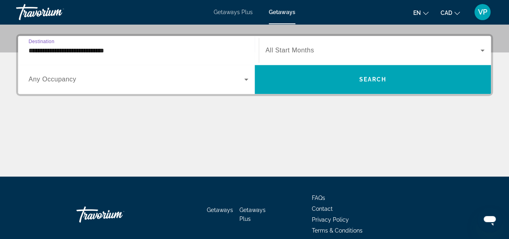
scroll to position [196, 0]
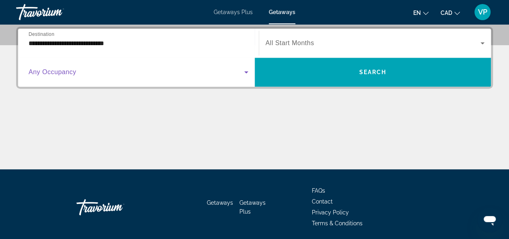
click at [247, 74] on icon "Search widget" at bounding box center [246, 72] width 10 height 10
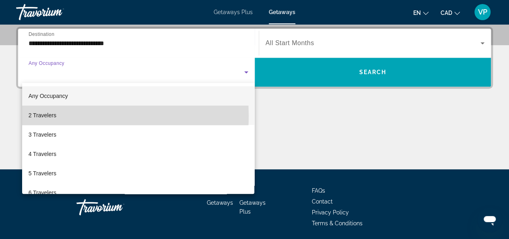
click at [50, 115] on span "2 Travelers" at bounding box center [43, 115] width 28 height 10
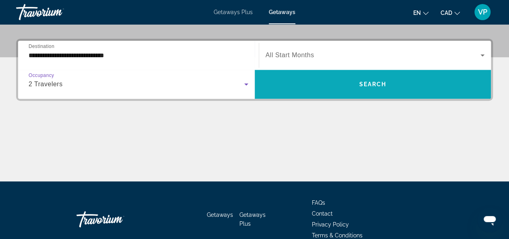
scroll to position [144, 0]
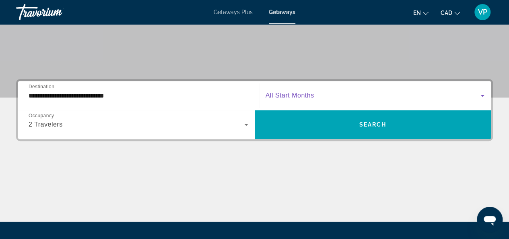
click at [454, 95] on span "Search widget" at bounding box center [373, 96] width 215 height 10
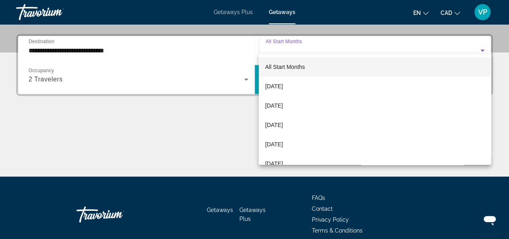
scroll to position [196, 0]
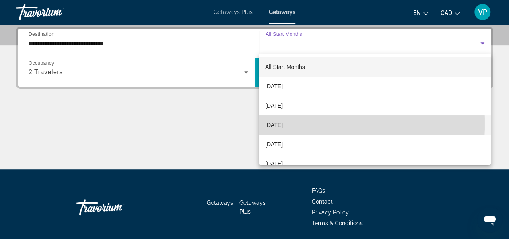
click at [283, 123] on span "[DATE]" at bounding box center [274, 125] width 18 height 10
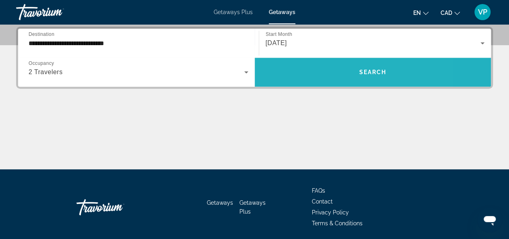
click at [370, 71] on span "Search" at bounding box center [372, 72] width 27 height 6
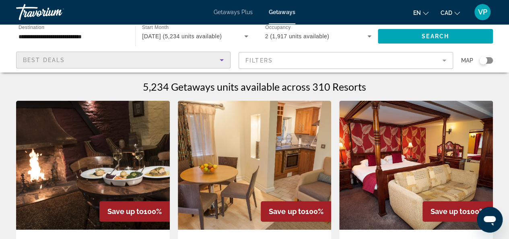
click at [96, 55] on div "Best Deals" at bounding box center [121, 60] width 197 height 10
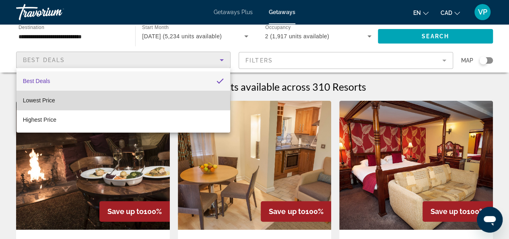
click at [106, 102] on mat-option "Lowest Price" at bounding box center [123, 100] width 214 height 19
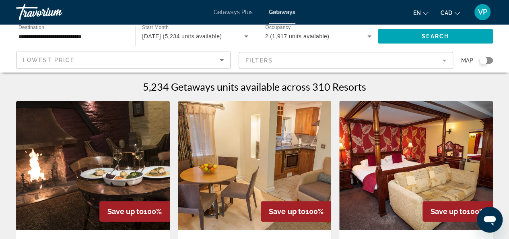
click at [436, 60] on mat-form-field "Filters" at bounding box center [346, 60] width 214 height 17
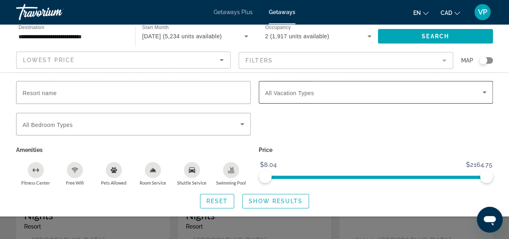
scroll to position [40, 0]
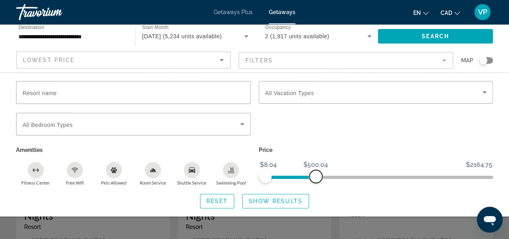
drag, startPoint x: 482, startPoint y: 177, endPoint x: 315, endPoint y: 182, distance: 166.7
click at [315, 182] on div "Price $8.04 $2164.75 $8.04 $500.04" at bounding box center [376, 164] width 243 height 41
click at [269, 202] on span "Show Results" at bounding box center [276, 201] width 54 height 6
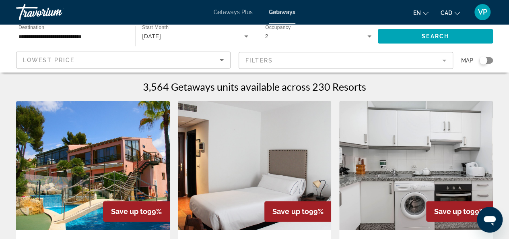
click at [116, 190] on img "Main content" at bounding box center [93, 165] width 154 height 129
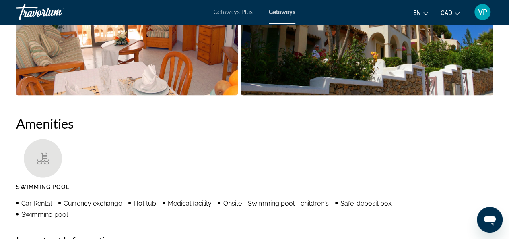
scroll to position [604, 0]
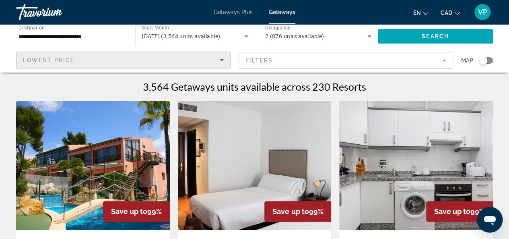
click at [87, 60] on div "Lowest Price" at bounding box center [121, 60] width 197 height 10
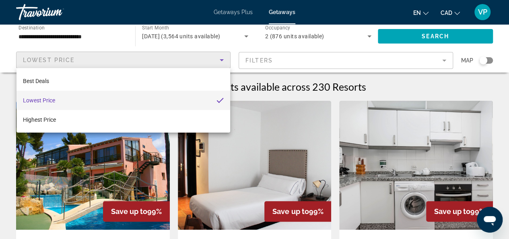
click at [249, 43] on div at bounding box center [254, 119] width 509 height 239
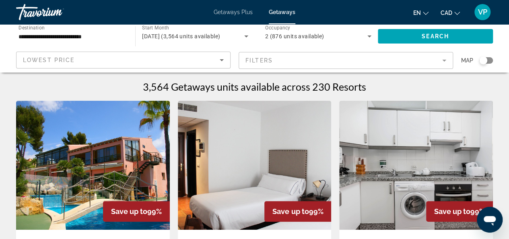
click at [488, 60] on div "Search widget" at bounding box center [486, 60] width 14 height 6
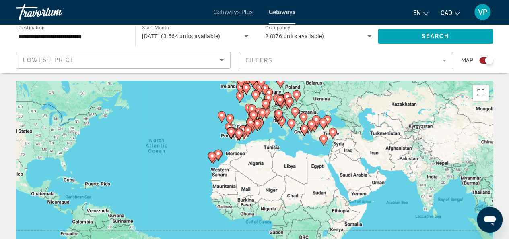
drag, startPoint x: 260, startPoint y: 143, endPoint x: 186, endPoint y: 100, distance: 86.3
click at [186, 100] on div "To activate drag with keyboard, press Alt + Enter. Once in keyboard drag state,…" at bounding box center [254, 200] width 477 height 241
click at [185, 171] on div "To activate drag with keyboard, press Alt + Enter. Once in keyboard drag state,…" at bounding box center [254, 200] width 477 height 241
click at [197, 171] on div "To activate drag with keyboard, press Alt + Enter. Once in keyboard drag state,…" at bounding box center [254, 200] width 477 height 241
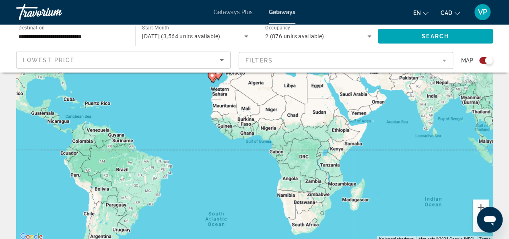
scroll to position [121, 0]
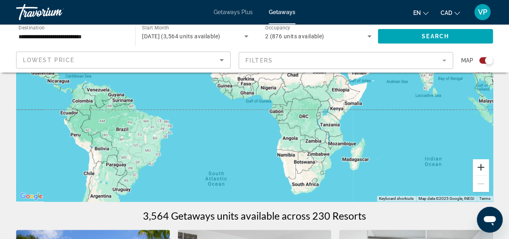
click at [482, 167] on button "Zoom in" at bounding box center [481, 167] width 16 height 16
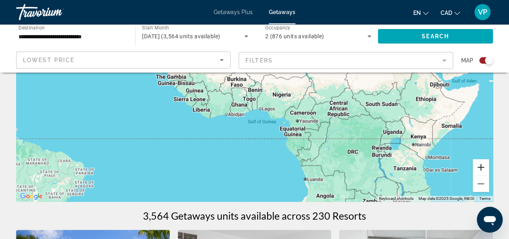
click at [482, 167] on button "Zoom in" at bounding box center [481, 167] width 16 height 16
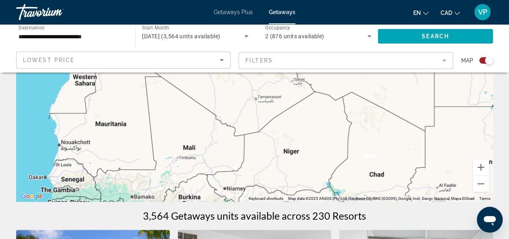
drag, startPoint x: 276, startPoint y: 110, endPoint x: 248, endPoint y: 223, distance: 116.9
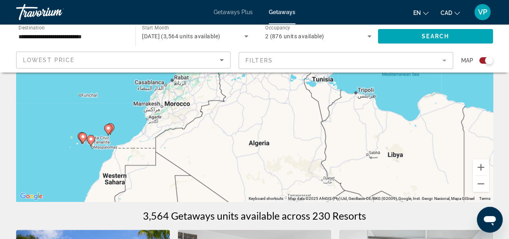
drag, startPoint x: 170, startPoint y: 114, endPoint x: 199, endPoint y: 214, distance: 104.3
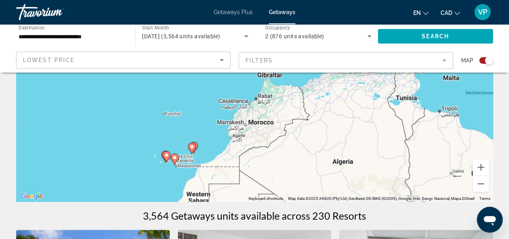
drag, startPoint x: 183, startPoint y: 135, endPoint x: 268, endPoint y: 155, distance: 87.6
click at [268, 155] on div "To activate drag with keyboard, press Alt + Enter. Once in keyboard drag state,…" at bounding box center [254, 80] width 477 height 241
click at [482, 170] on button "Zoom in" at bounding box center [481, 167] width 16 height 16
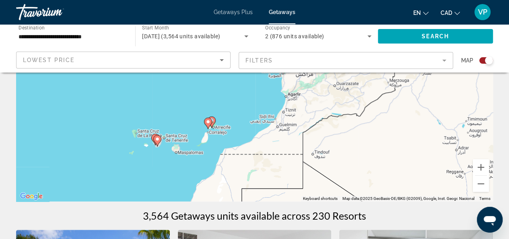
drag, startPoint x: 260, startPoint y: 165, endPoint x: 340, endPoint y: 65, distance: 127.4
click at [478, 166] on button "Zoom in" at bounding box center [481, 167] width 16 height 16
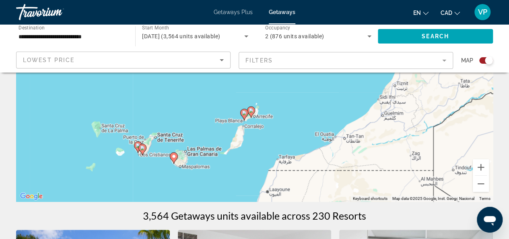
drag, startPoint x: 219, startPoint y: 176, endPoint x: 302, endPoint y: 117, distance: 101.9
click at [302, 117] on div "To activate drag with keyboard, press Alt + Enter. Once in keyboard drag state,…" at bounding box center [254, 80] width 477 height 241
click at [479, 167] on button "Zoom in" at bounding box center [481, 167] width 16 height 16
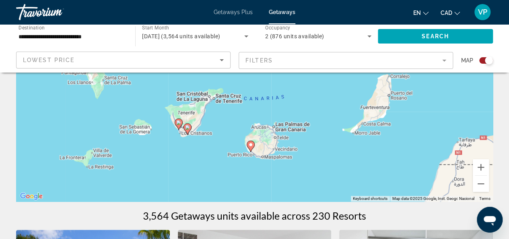
drag, startPoint x: 283, startPoint y: 173, endPoint x: 441, endPoint y: 78, distance: 184.5
click at [441, 78] on div "To activate drag with keyboard, press Alt + Enter. Once in keyboard drag state,…" at bounding box center [254, 80] width 477 height 241
click at [186, 124] on icon "Main content" at bounding box center [186, 129] width 7 height 10
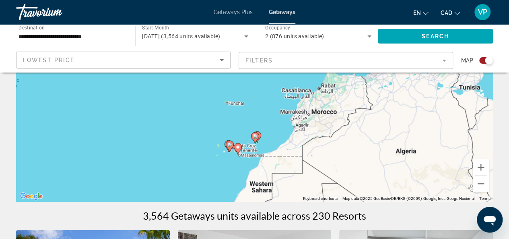
drag, startPoint x: 287, startPoint y: 107, endPoint x: 261, endPoint y: 178, distance: 76.1
click at [261, 178] on div "To activate drag with keyboard, press Alt + Enter. Once in keyboard drag state,…" at bounding box center [254, 80] width 477 height 241
click at [481, 167] on button "Zoom in" at bounding box center [481, 167] width 16 height 16
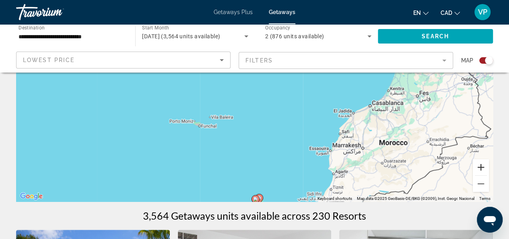
click at [481, 167] on button "Zoom in" at bounding box center [481, 167] width 16 height 16
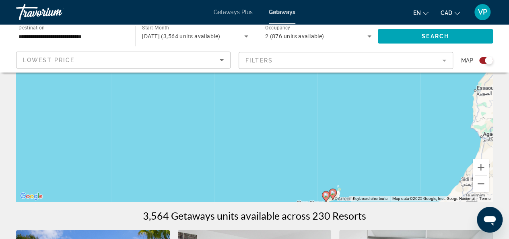
drag, startPoint x: 346, startPoint y: 177, endPoint x: 413, endPoint y: 54, distance: 139.4
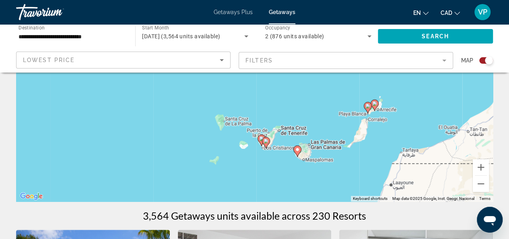
drag, startPoint x: 312, startPoint y: 165, endPoint x: 348, endPoint y: 89, distance: 84.4
click at [348, 89] on div "To activate drag with keyboard, press Alt + Enter. Once in keyboard drag state,…" at bounding box center [254, 80] width 477 height 241
click at [259, 137] on image "Main content" at bounding box center [261, 138] width 5 height 5
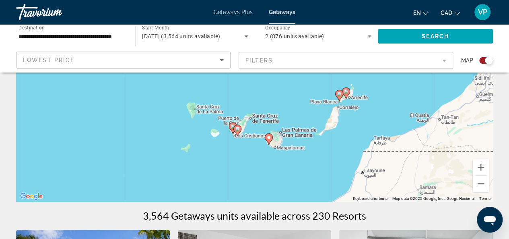
drag, startPoint x: 290, startPoint y: 132, endPoint x: 281, endPoint y: 160, distance: 28.6
click at [279, 165] on div "To activate drag with keyboard, press Alt + Enter. Once in keyboard drag state,…" at bounding box center [254, 80] width 477 height 241
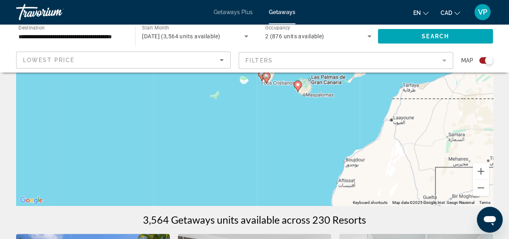
scroll to position [47, 0]
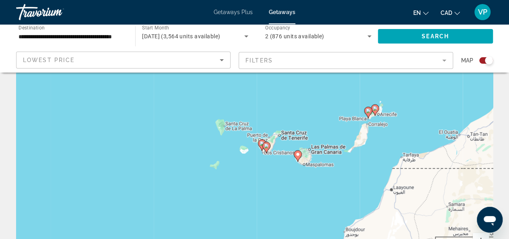
click at [369, 113] on image "Main content" at bounding box center [368, 110] width 5 height 5
type input "**********"
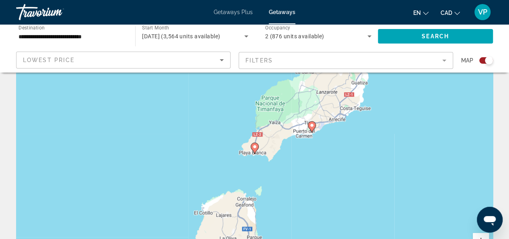
click at [256, 148] on image "Main content" at bounding box center [254, 146] width 5 height 5
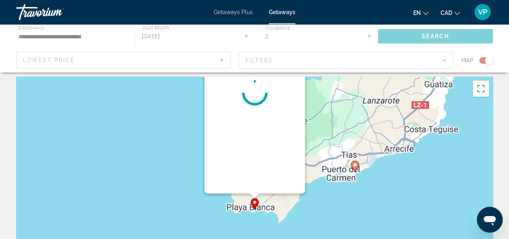
scroll to position [0, 0]
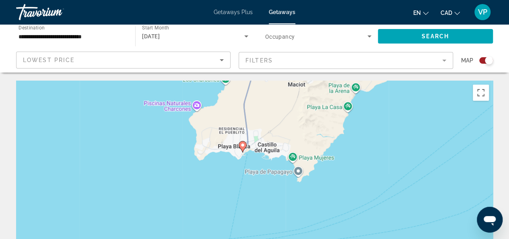
drag, startPoint x: 295, startPoint y: 199, endPoint x: 282, endPoint y: 41, distance: 159.0
click at [244, 147] on image "Main content" at bounding box center [242, 144] width 5 height 5
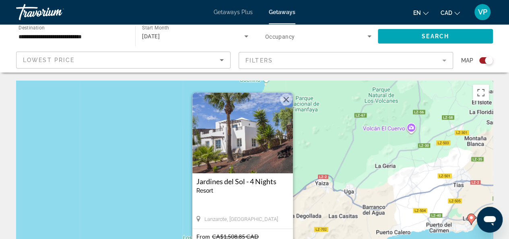
click at [238, 154] on img "Main content" at bounding box center [242, 133] width 101 height 80
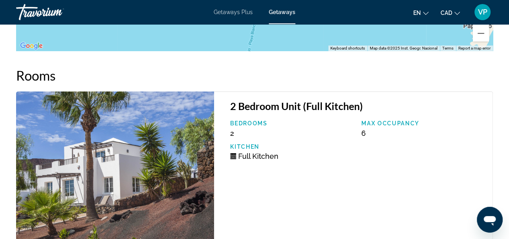
scroll to position [1328, 0]
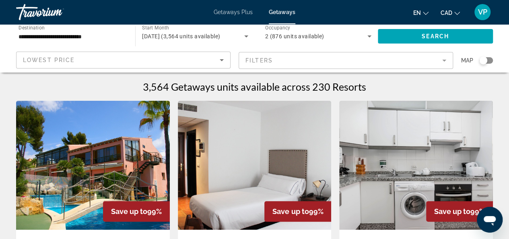
click at [484, 62] on div "Search widget" at bounding box center [483, 60] width 8 height 8
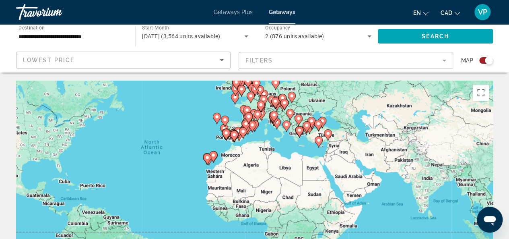
drag, startPoint x: 264, startPoint y: 178, endPoint x: 194, endPoint y: 138, distance: 80.0
click at [194, 138] on div "To activate drag with keyboard, press Alt + Enter. Once in keyboard drag state,…" at bounding box center [254, 200] width 477 height 241
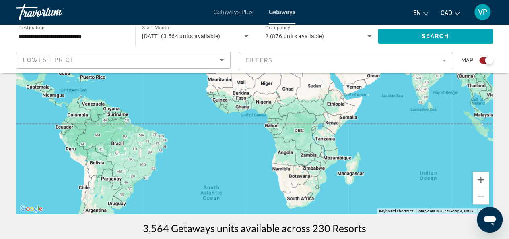
scroll to position [121, 0]
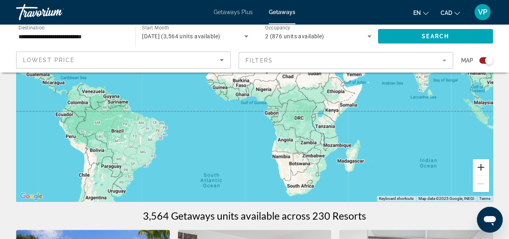
click at [483, 166] on button "Zoom in" at bounding box center [481, 167] width 16 height 16
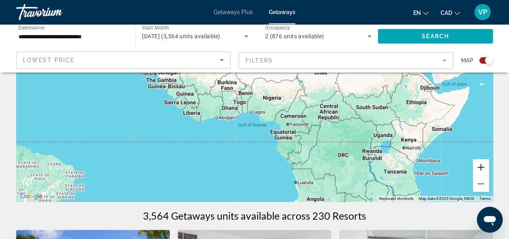
click at [480, 168] on button "Zoom in" at bounding box center [481, 167] width 16 height 16
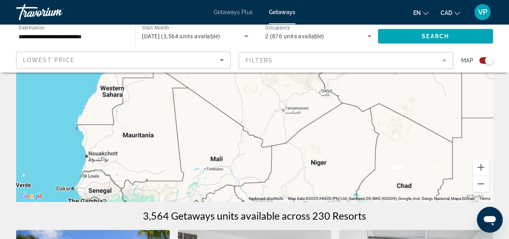
drag, startPoint x: 231, startPoint y: 101, endPoint x: 248, endPoint y: 227, distance: 127.1
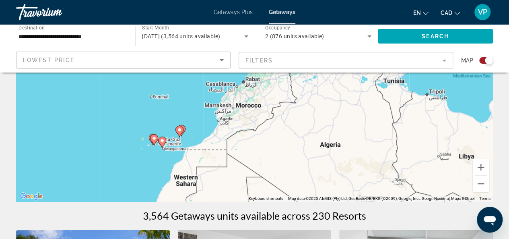
drag, startPoint x: 249, startPoint y: 167, endPoint x: 324, endPoint y: 196, distance: 80.1
click at [324, 196] on div "To activate drag with keyboard, press Alt + Enter. Once in keyboard drag state,…" at bounding box center [254, 80] width 477 height 241
click at [479, 165] on button "Zoom in" at bounding box center [481, 167] width 16 height 16
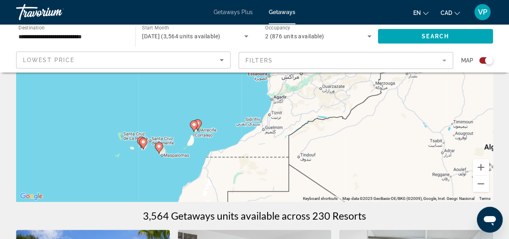
drag, startPoint x: 281, startPoint y: 147, endPoint x: 357, endPoint y: 101, distance: 88.1
click at [357, 101] on div "To activate drag with keyboard, press Alt + Enter. Once in keyboard drag state,…" at bounding box center [254, 80] width 477 height 241
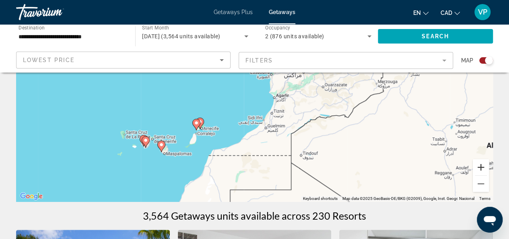
click at [480, 163] on button "Zoom in" at bounding box center [481, 167] width 16 height 16
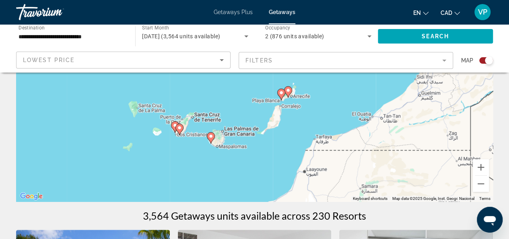
drag, startPoint x: 219, startPoint y: 172, endPoint x: 363, endPoint y: 91, distance: 164.7
click at [363, 91] on div "To activate drag with keyboard, press Alt + Enter. Once in keyboard drag state,…" at bounding box center [254, 80] width 477 height 241
click at [209, 138] on image "Main content" at bounding box center [210, 136] width 5 height 5
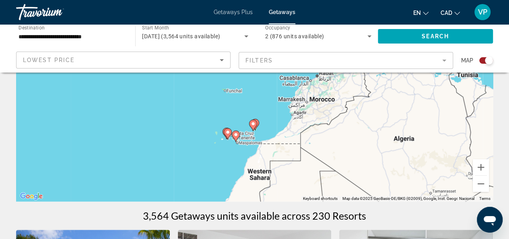
drag, startPoint x: 278, startPoint y: 107, endPoint x: 256, endPoint y: 157, distance: 55.0
click at [256, 159] on div "To activate drag with keyboard, press Alt + Enter. Once in keyboard drag state,…" at bounding box center [254, 80] width 477 height 241
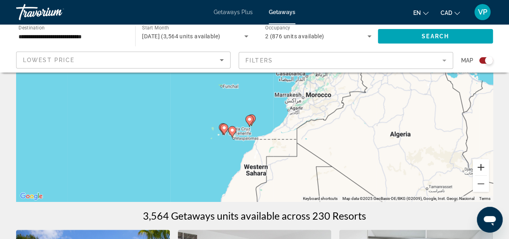
click at [481, 168] on button "Zoom in" at bounding box center [481, 167] width 16 height 16
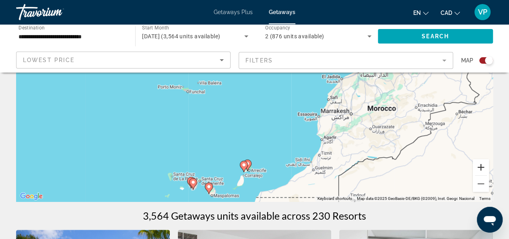
click at [481, 168] on button "Zoom in" at bounding box center [481, 167] width 16 height 16
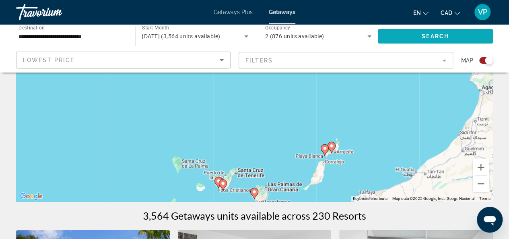
drag, startPoint x: 366, startPoint y: 119, endPoint x: 435, endPoint y: 43, distance: 102.3
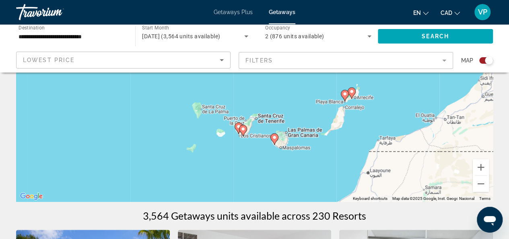
drag, startPoint x: 375, startPoint y: 131, endPoint x: 385, endPoint y: 99, distance: 33.8
click at [385, 99] on div "To activate drag with keyboard, press Alt + Enter. Once in keyboard drag state,…" at bounding box center [254, 80] width 477 height 241
click at [353, 92] on image "Main content" at bounding box center [351, 91] width 5 height 5
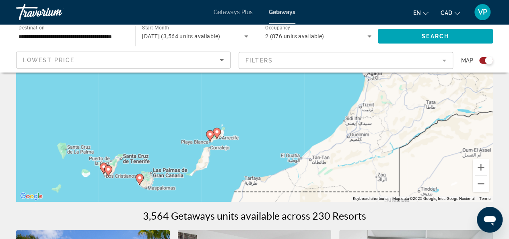
drag, startPoint x: 313, startPoint y: 112, endPoint x: 283, endPoint y: 161, distance: 57.1
click at [283, 161] on div "To activate drag with keyboard, press Alt + Enter. Once in keyboard drag state,…" at bounding box center [254, 80] width 477 height 241
click at [219, 133] on image "Main content" at bounding box center [216, 131] width 5 height 5
type input "**********"
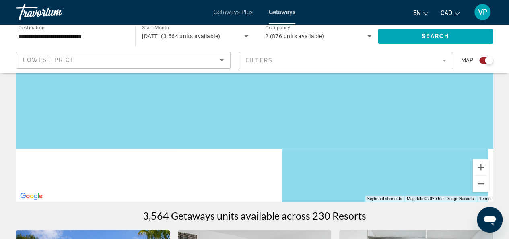
drag, startPoint x: 253, startPoint y: 171, endPoint x: 300, endPoint y: 63, distance: 117.8
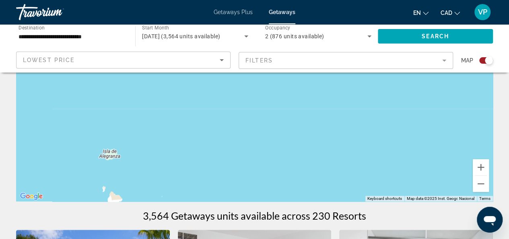
drag, startPoint x: 277, startPoint y: 127, endPoint x: 330, endPoint y: 42, distance: 99.9
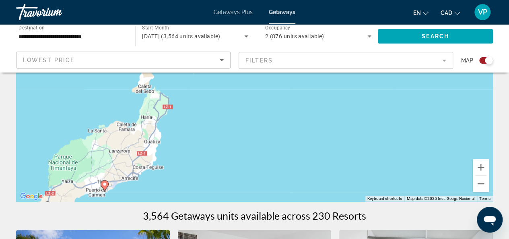
drag, startPoint x: 271, startPoint y: 159, endPoint x: 303, endPoint y: 33, distance: 129.9
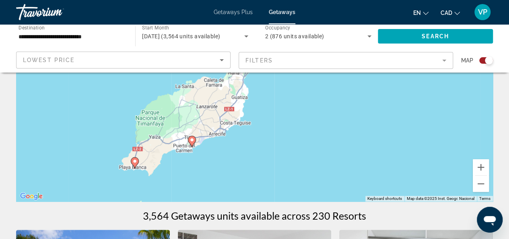
drag, startPoint x: 265, startPoint y: 79, endPoint x: 318, endPoint y: 90, distance: 54.1
click at [318, 90] on div "To navigate, press the arrow keys. To activate drag with keyboard, press Alt + …" at bounding box center [254, 80] width 477 height 241
click at [194, 138] on image "Main content" at bounding box center [192, 139] width 5 height 5
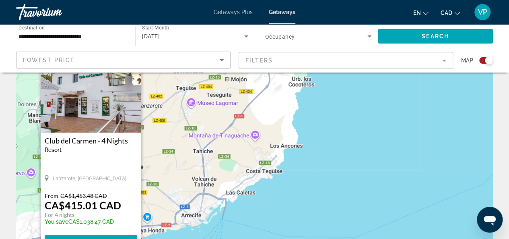
scroll to position [80, 0]
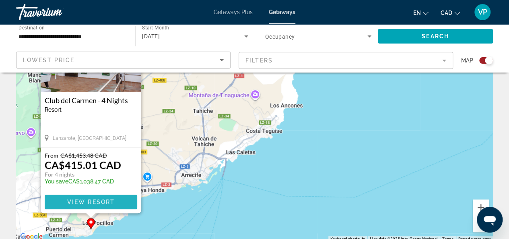
click at [84, 202] on span "View Resort" at bounding box center [90, 201] width 47 height 6
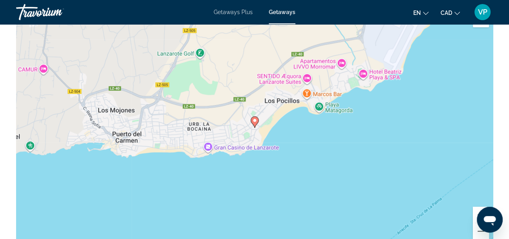
scroll to position [1243, 0]
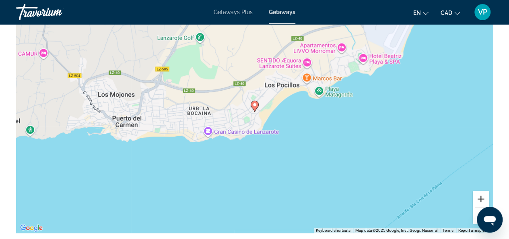
click at [482, 195] on button "Zoom in" at bounding box center [481, 199] width 16 height 16
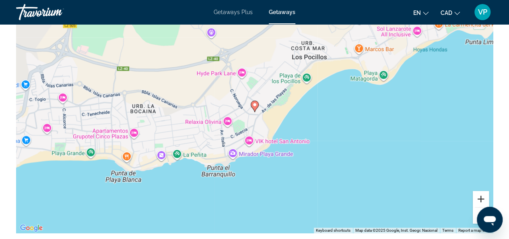
click at [482, 197] on button "Zoom in" at bounding box center [481, 199] width 16 height 16
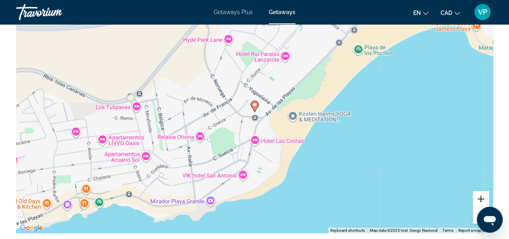
click at [482, 196] on button "Zoom in" at bounding box center [481, 199] width 16 height 16
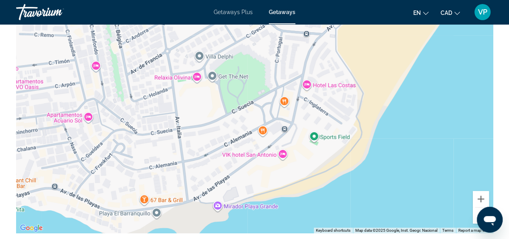
drag, startPoint x: 268, startPoint y: 148, endPoint x: 317, endPoint y: 62, distance: 98.9
click at [317, 62] on div "To activate drag with keyboard, press Alt + Enter. Once in keyboard drag state,…" at bounding box center [254, 112] width 477 height 241
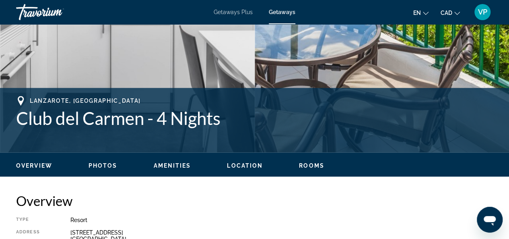
scroll to position [241, 0]
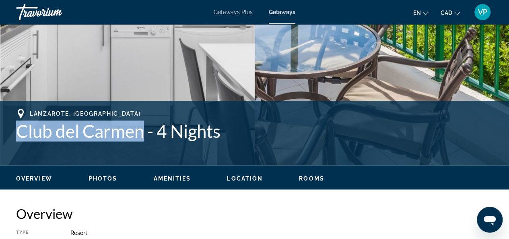
drag, startPoint x: 146, startPoint y: 129, endPoint x: 14, endPoint y: 124, distance: 131.7
click at [14, 124] on div "[GEOGRAPHIC_DATA], [GEOGRAPHIC_DATA][PERSON_NAME] - 4 Nights Address [STREET_AD…" at bounding box center [254, 133] width 509 height 48
copy h1 "Club del Carmen"
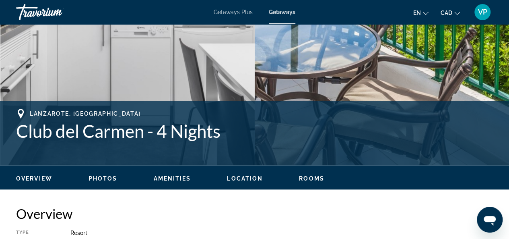
click at [101, 206] on h2 "Overview" at bounding box center [254, 213] width 477 height 16
drag, startPoint x: 131, startPoint y: 114, endPoint x: 33, endPoint y: 112, distance: 98.6
click at [27, 114] on div "Lanzarote, [GEOGRAPHIC_DATA]" at bounding box center [254, 114] width 477 height 10
copy span "Lanzarote, [GEOGRAPHIC_DATA]"
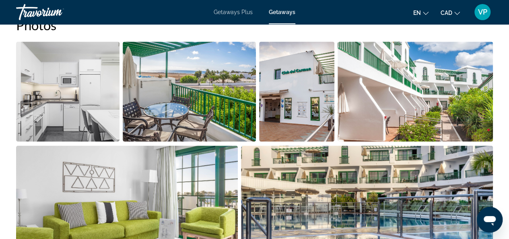
scroll to position [527, 0]
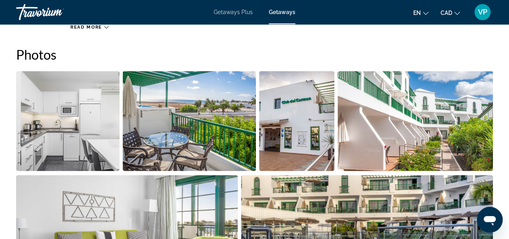
click at [195, 117] on img "Open full-screen image slider" at bounding box center [190, 121] width 134 height 100
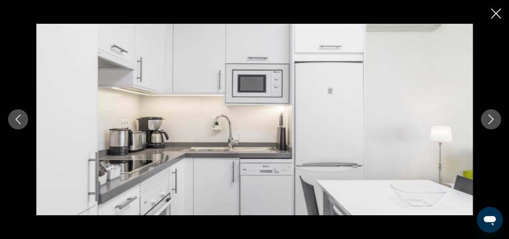
click at [492, 117] on icon "Next image" at bounding box center [491, 119] width 10 height 10
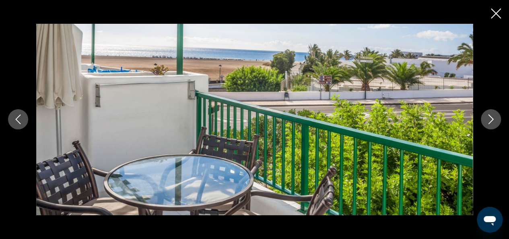
click at [492, 121] on icon "Next image" at bounding box center [491, 119] width 10 height 10
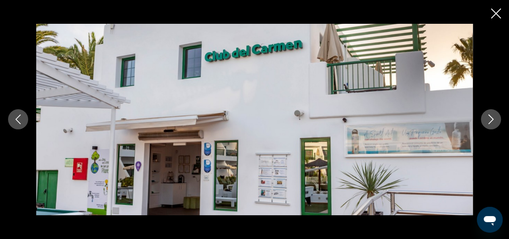
click at [492, 121] on icon "Next image" at bounding box center [491, 119] width 10 height 10
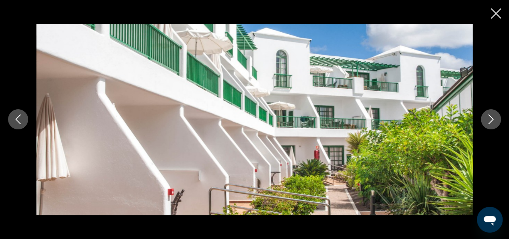
click at [492, 121] on icon "Next image" at bounding box center [491, 119] width 10 height 10
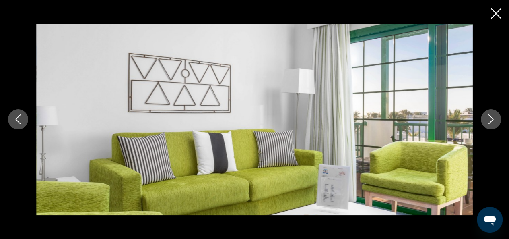
click at [492, 121] on icon "Next image" at bounding box center [491, 119] width 10 height 10
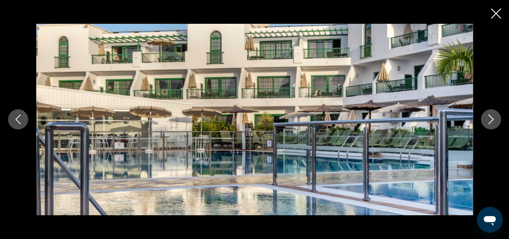
click at [492, 121] on icon "Next image" at bounding box center [491, 119] width 10 height 10
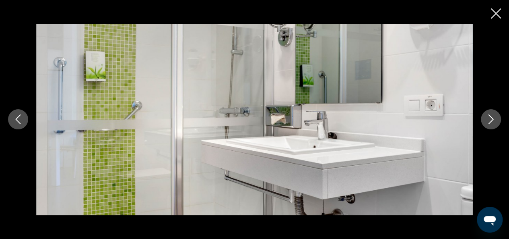
click at [492, 121] on icon "Next image" at bounding box center [491, 119] width 10 height 10
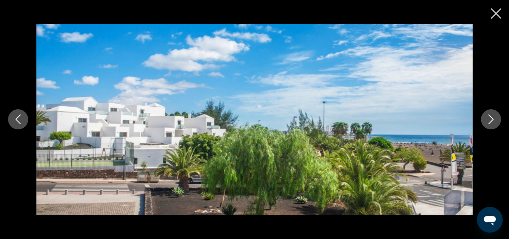
click at [491, 118] on icon "Next image" at bounding box center [491, 120] width 5 height 10
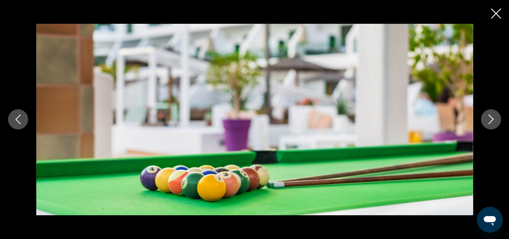
click at [491, 119] on icon "Next image" at bounding box center [491, 119] width 10 height 10
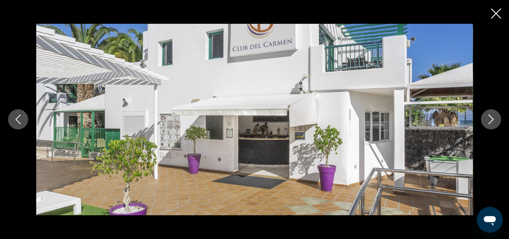
click at [491, 119] on icon "Next image" at bounding box center [491, 119] width 10 height 10
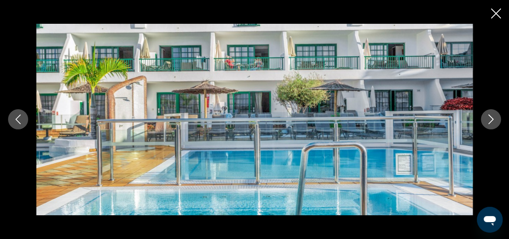
click at [491, 119] on icon "Next image" at bounding box center [491, 119] width 10 height 10
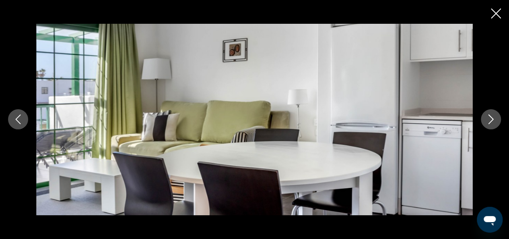
click at [491, 119] on icon "Next image" at bounding box center [491, 119] width 10 height 10
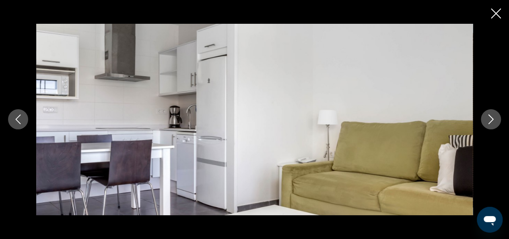
click at [491, 119] on icon "Next image" at bounding box center [491, 119] width 10 height 10
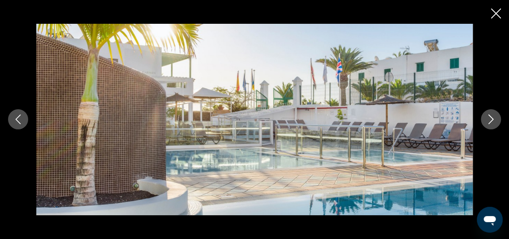
click at [491, 119] on icon "Next image" at bounding box center [491, 119] width 10 height 10
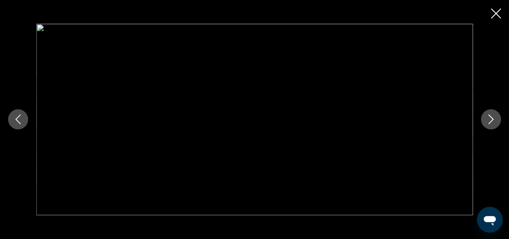
click at [487, 120] on icon "Next image" at bounding box center [491, 119] width 10 height 10
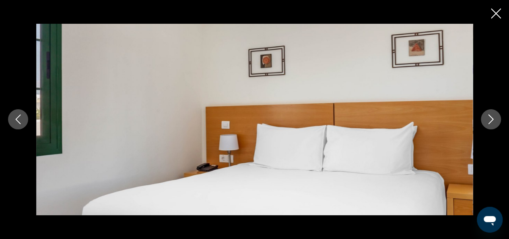
click at [488, 120] on icon "Next image" at bounding box center [491, 119] width 10 height 10
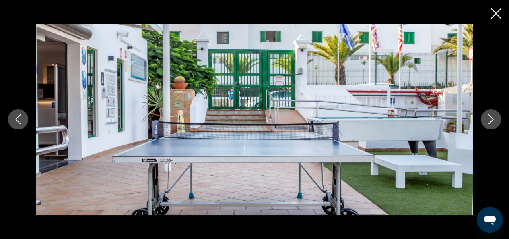
click at [492, 122] on icon "Next image" at bounding box center [491, 119] width 10 height 10
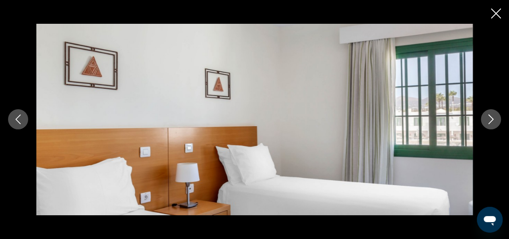
click at [492, 122] on icon "Next image" at bounding box center [491, 119] width 10 height 10
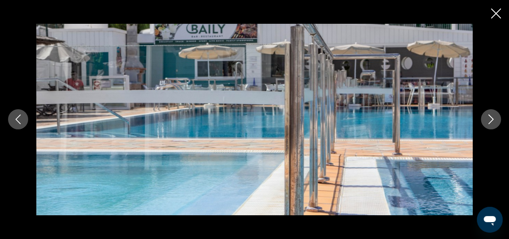
click at [492, 122] on icon "Next image" at bounding box center [491, 119] width 10 height 10
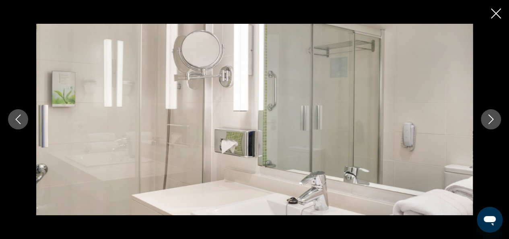
click at [492, 122] on icon "Next image" at bounding box center [491, 119] width 10 height 10
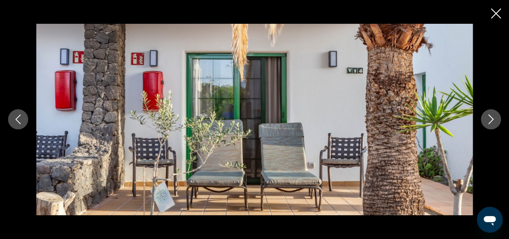
click at [492, 122] on icon "Next image" at bounding box center [491, 119] width 10 height 10
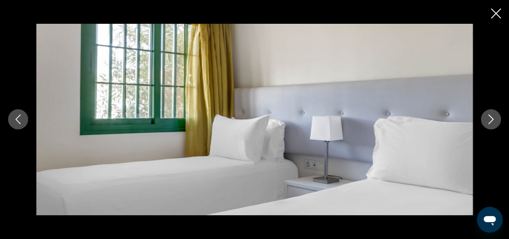
click at [492, 122] on icon "Next image" at bounding box center [491, 119] width 10 height 10
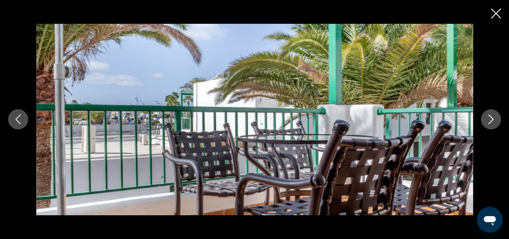
click at [492, 122] on icon "Next image" at bounding box center [491, 119] width 10 height 10
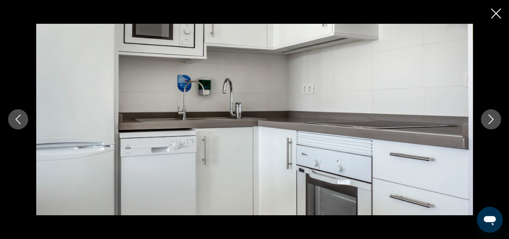
click at [494, 121] on icon "Next image" at bounding box center [491, 119] width 10 height 10
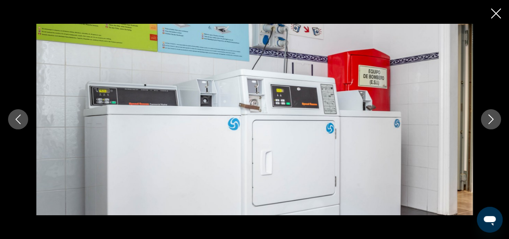
click at [494, 121] on icon "Next image" at bounding box center [491, 119] width 10 height 10
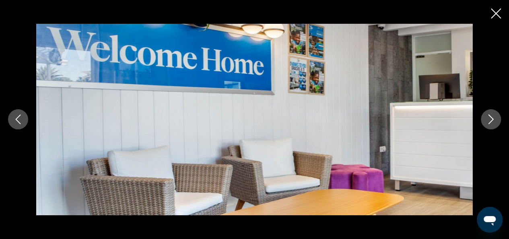
click at [494, 121] on icon "Next image" at bounding box center [491, 119] width 10 height 10
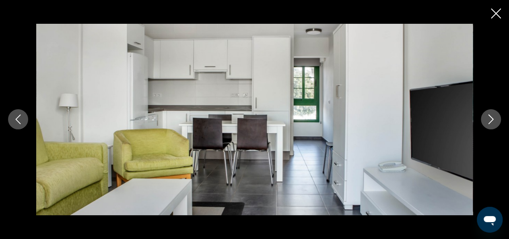
click at [494, 121] on icon "Next image" at bounding box center [491, 119] width 10 height 10
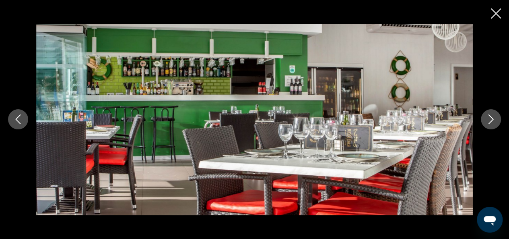
click at [494, 121] on icon "Next image" at bounding box center [491, 119] width 10 height 10
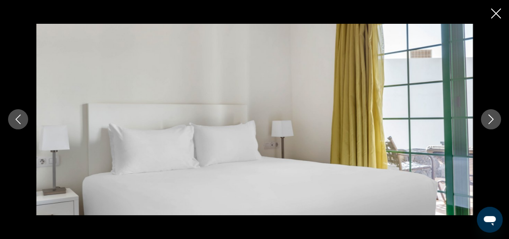
click at [494, 121] on icon "Next image" at bounding box center [491, 119] width 10 height 10
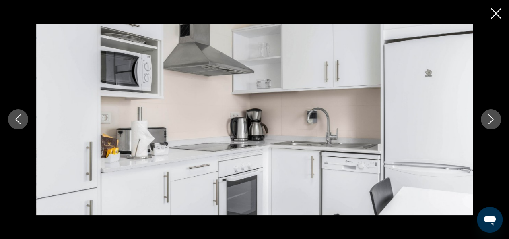
click at [494, 121] on icon "Next image" at bounding box center [491, 119] width 10 height 10
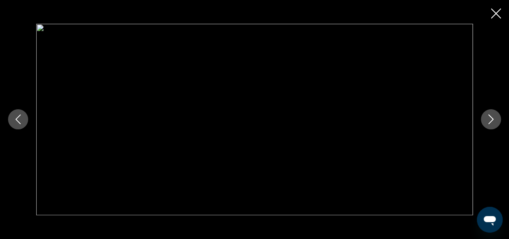
click at [494, 121] on icon "Next image" at bounding box center [491, 119] width 10 height 10
click at [496, 13] on icon "Close slideshow" at bounding box center [496, 13] width 10 height 10
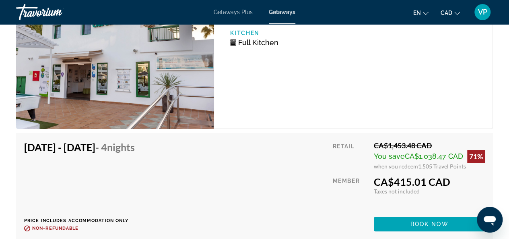
scroll to position [1578, 0]
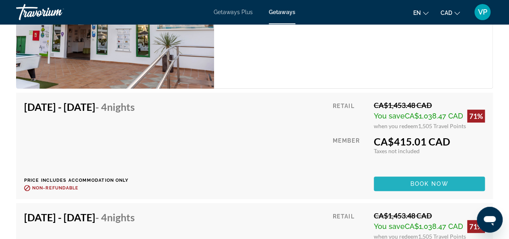
click at [424, 180] on span "Book now" at bounding box center [429, 183] width 38 height 6
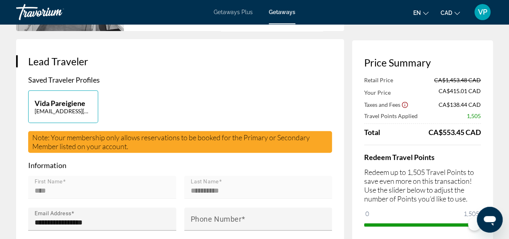
scroll to position [121, 0]
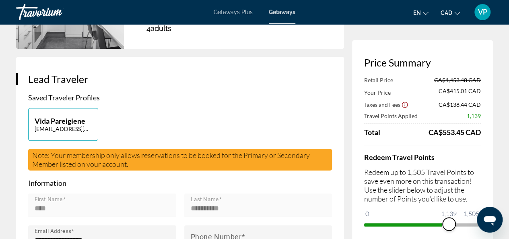
drag, startPoint x: 472, startPoint y: 223, endPoint x: 449, endPoint y: 223, distance: 22.9
click at [449, 223] on span "ngx-slider" at bounding box center [449, 223] width 13 height 13
drag, startPoint x: 449, startPoint y: 227, endPoint x: 515, endPoint y: 225, distance: 66.0
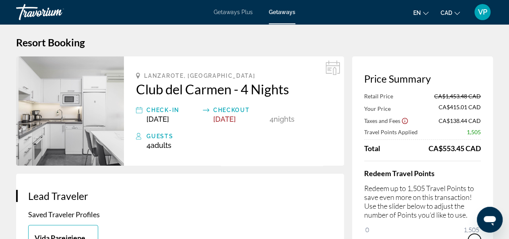
scroll to position [0, 0]
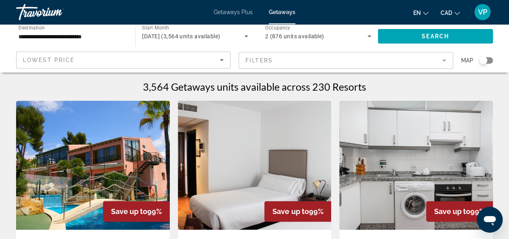
click at [485, 60] on div "Search widget" at bounding box center [483, 60] width 8 height 8
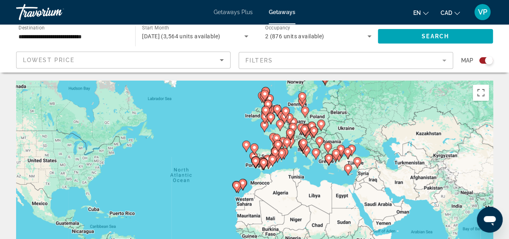
drag, startPoint x: 311, startPoint y: 167, endPoint x: 271, endPoint y: 156, distance: 41.4
click at [271, 156] on icon "Main content" at bounding box center [271, 160] width 7 height 10
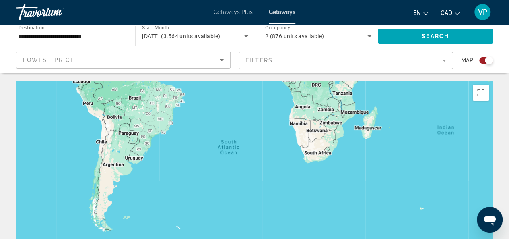
drag, startPoint x: 364, startPoint y: 148, endPoint x: 351, endPoint y: -35, distance: 183.9
click at [351, 0] on html "**********" at bounding box center [254, 119] width 509 height 239
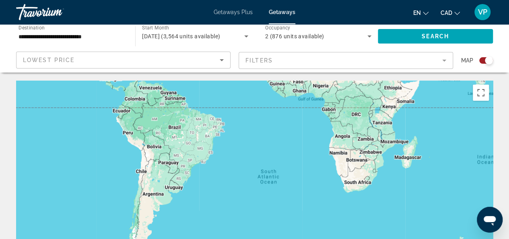
drag, startPoint x: 369, startPoint y: 173, endPoint x: 410, endPoint y: 205, distance: 51.3
click at [410, 205] on div "Main content" at bounding box center [254, 200] width 477 height 241
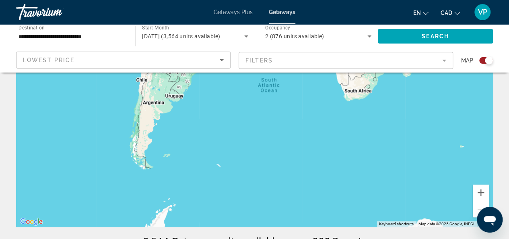
scroll to position [89, 0]
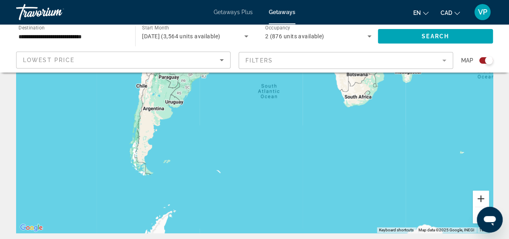
click at [478, 196] on button "Zoom in" at bounding box center [481, 198] width 16 height 16
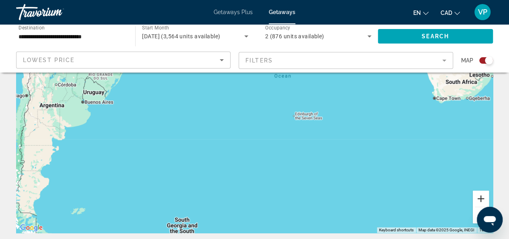
click at [478, 197] on button "Zoom in" at bounding box center [481, 198] width 16 height 16
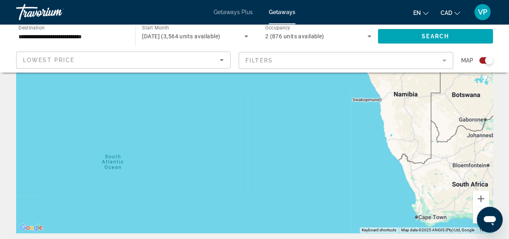
drag, startPoint x: 406, startPoint y: 122, endPoint x: 207, endPoint y: 254, distance: 239.1
click at [207, 149] on html "**********" at bounding box center [254, 30] width 509 height 239
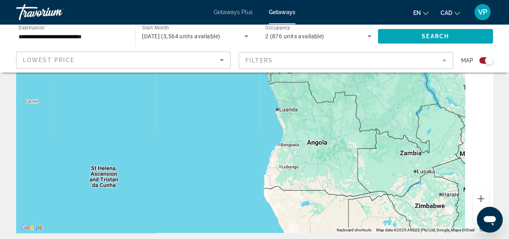
drag, startPoint x: 325, startPoint y: 111, endPoint x: 231, endPoint y: 254, distance: 170.9
click at [231, 149] on html "**********" at bounding box center [254, 30] width 509 height 239
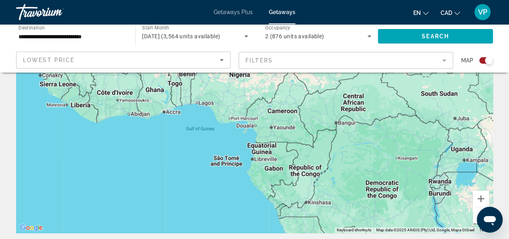
drag, startPoint x: 336, startPoint y: 141, endPoint x: 361, endPoint y: 254, distance: 116.3
click at [361, 149] on html "**********" at bounding box center [254, 30] width 509 height 239
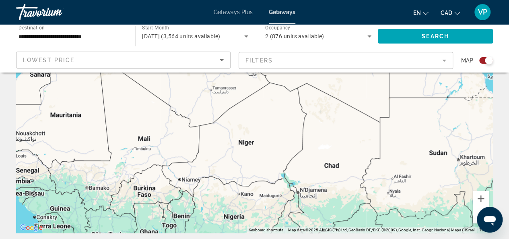
drag, startPoint x: 298, startPoint y: 116, endPoint x: 295, endPoint y: 254, distance: 138.5
click at [295, 149] on html "**********" at bounding box center [254, 30] width 509 height 239
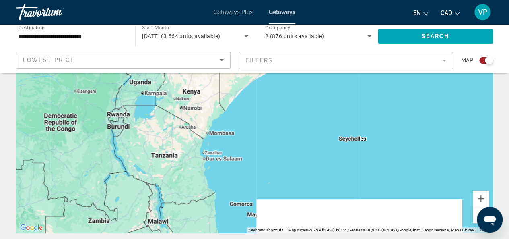
drag, startPoint x: 361, startPoint y: 189, endPoint x: 43, endPoint y: -31, distance: 387.3
click at [43, 0] on html "**********" at bounding box center [254, 30] width 509 height 239
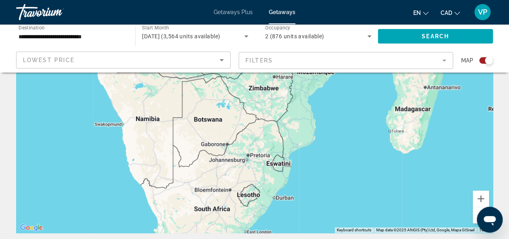
drag, startPoint x: 76, startPoint y: 145, endPoint x: 229, endPoint y: -35, distance: 235.9
click at [229, 0] on html "**********" at bounding box center [254, 30] width 509 height 239
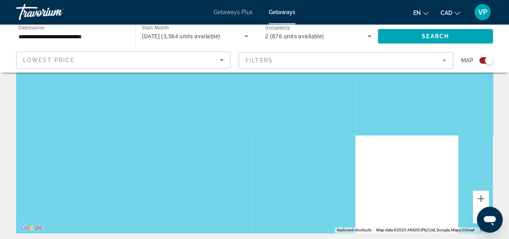
drag, startPoint x: 217, startPoint y: 171, endPoint x: 271, endPoint y: -35, distance: 213.1
click at [271, 0] on html "**********" at bounding box center [254, 30] width 509 height 239
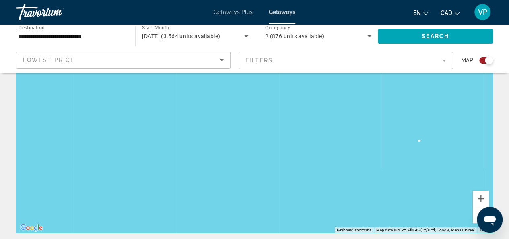
scroll to position [123, 0]
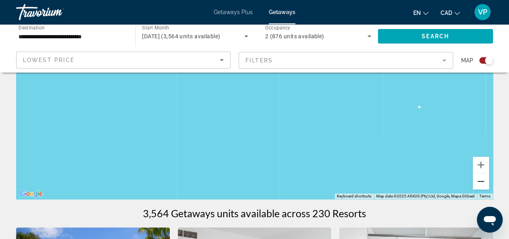
click at [484, 185] on button "Zoom out" at bounding box center [481, 181] width 16 height 16
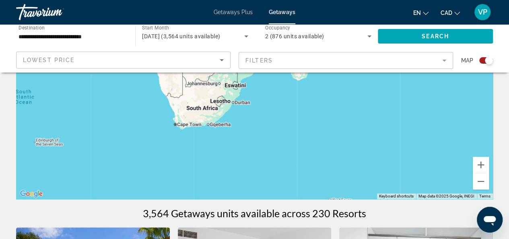
drag, startPoint x: 348, startPoint y: 125, endPoint x: 274, endPoint y: 235, distance: 132.4
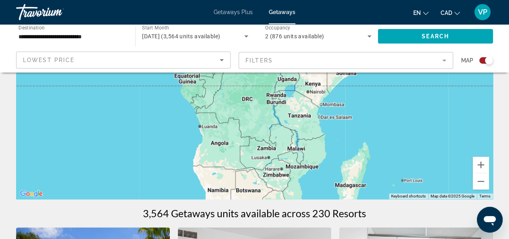
drag, startPoint x: 233, startPoint y: 119, endPoint x: 282, endPoint y: 246, distance: 135.6
click at [479, 182] on button "Zoom out" at bounding box center [481, 181] width 16 height 16
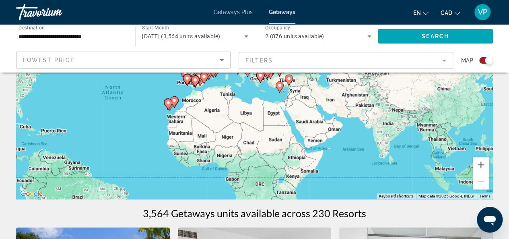
drag, startPoint x: 387, startPoint y: 91, endPoint x: 396, endPoint y: 190, distance: 99.4
click at [396, 192] on div "To activate drag with keyboard, press Alt + Enter. Once in keyboard drag state,…" at bounding box center [254, 77] width 477 height 241
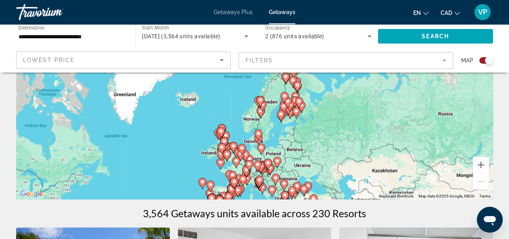
drag, startPoint x: 282, startPoint y: 135, endPoint x: 297, endPoint y: 220, distance: 86.6
click at [479, 168] on button "Zoom in" at bounding box center [481, 165] width 16 height 16
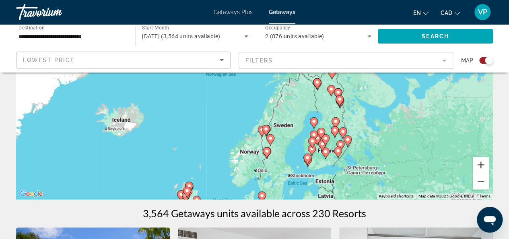
click at [479, 168] on button "Zoom in" at bounding box center [481, 165] width 16 height 16
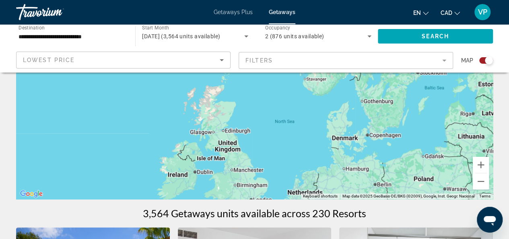
drag, startPoint x: 254, startPoint y: 177, endPoint x: 348, endPoint y: -24, distance: 222.5
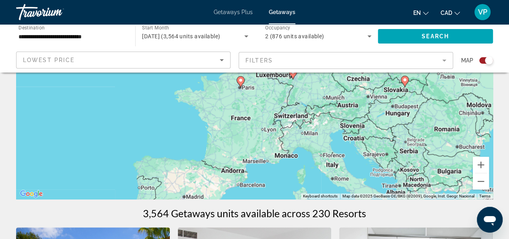
drag, startPoint x: 320, startPoint y: 167, endPoint x: 285, endPoint y: 14, distance: 156.6
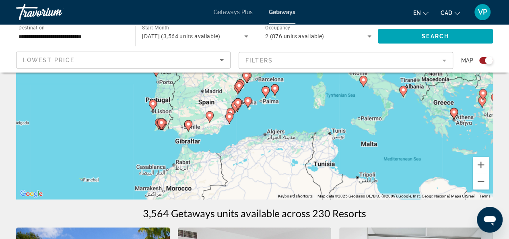
drag, startPoint x: 299, startPoint y: 150, endPoint x: 315, endPoint y: 59, distance: 92.8
click at [479, 168] on button "Zoom in" at bounding box center [481, 165] width 16 height 16
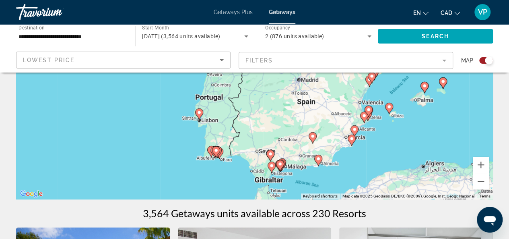
drag, startPoint x: 216, startPoint y: 165, endPoint x: 366, endPoint y: 140, distance: 152.5
click at [366, 140] on div "To activate drag with keyboard, press Alt + Enter. Once in keyboard drag state,…" at bounding box center [254, 77] width 477 height 241
click at [480, 169] on button "Zoom in" at bounding box center [481, 165] width 16 height 16
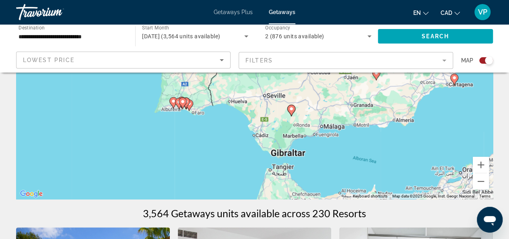
drag, startPoint x: 330, startPoint y: 174, endPoint x: 335, endPoint y: 45, distance: 129.7
click at [480, 165] on button "Zoom in" at bounding box center [481, 165] width 16 height 16
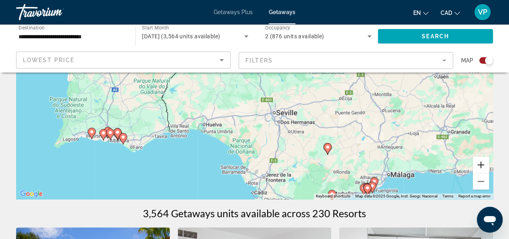
click at [481, 167] on button "Zoom in" at bounding box center [481, 165] width 16 height 16
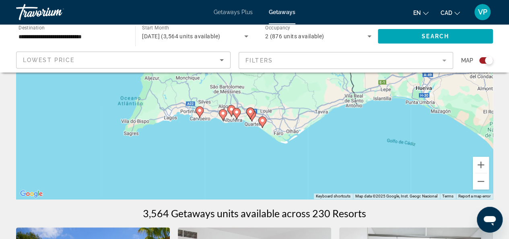
drag, startPoint x: 155, startPoint y: 174, endPoint x: 430, endPoint y: 91, distance: 286.8
click at [430, 91] on div "To activate drag with keyboard, press Alt + Enter. Once in keyboard drag state,…" at bounding box center [254, 77] width 477 height 241
click at [200, 115] on icon "Main content" at bounding box center [200, 111] width 8 height 11
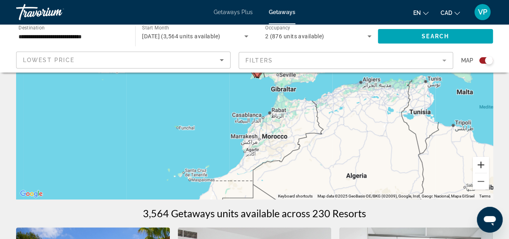
click at [481, 167] on button "Zoom in" at bounding box center [481, 165] width 16 height 16
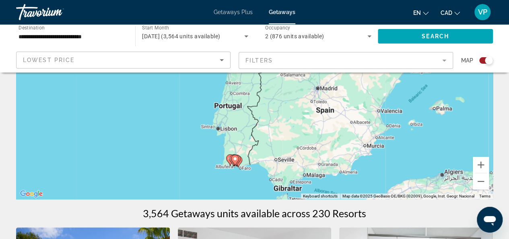
drag, startPoint x: 440, startPoint y: 132, endPoint x: 420, endPoint y: 211, distance: 81.9
click at [480, 166] on button "Zoom in" at bounding box center [481, 165] width 16 height 16
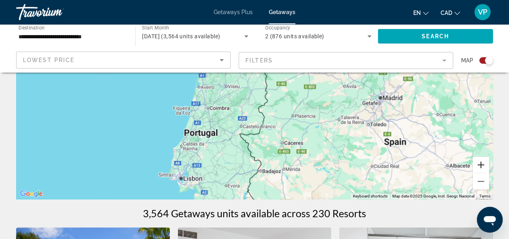
click at [480, 166] on button "Zoom in" at bounding box center [481, 165] width 16 height 16
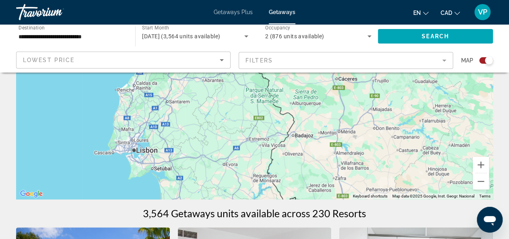
drag, startPoint x: 362, startPoint y: 172, endPoint x: 399, endPoint y: -15, distance: 191.1
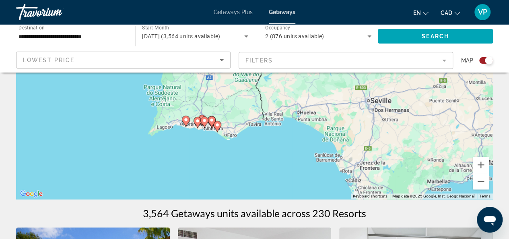
drag, startPoint x: 311, startPoint y: 125, endPoint x: 299, endPoint y: 64, distance: 62.7
click at [480, 170] on button "Zoom in" at bounding box center [481, 165] width 16 height 16
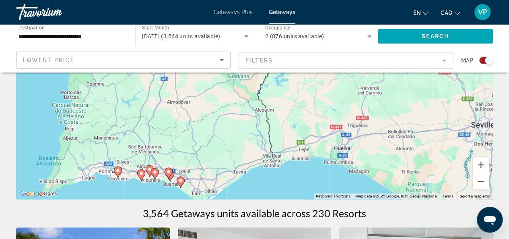
click at [179, 181] on image "Main content" at bounding box center [180, 180] width 5 height 5
type input "**********"
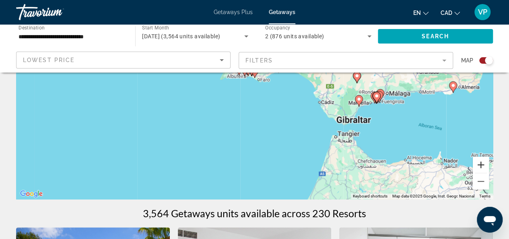
click at [479, 166] on button "Zoom in" at bounding box center [481, 165] width 16 height 16
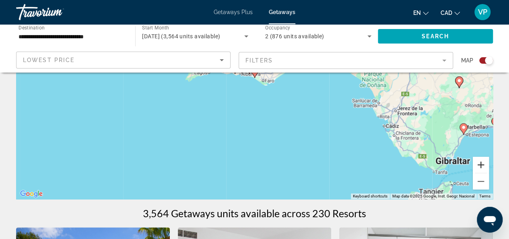
click at [479, 166] on button "Zoom in" at bounding box center [481, 165] width 16 height 16
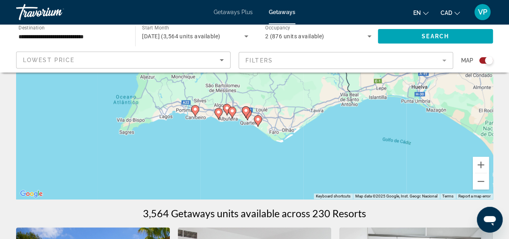
drag, startPoint x: 347, startPoint y: 125, endPoint x: 350, endPoint y: 175, distance: 50.4
click at [350, 175] on div "To activate drag with keyboard, press Alt + Enter. Once in keyboard drag state,…" at bounding box center [254, 77] width 477 height 241
click at [482, 169] on button "Zoom in" at bounding box center [481, 165] width 16 height 16
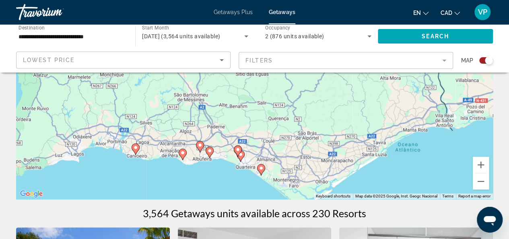
click at [242, 155] on image "Main content" at bounding box center [240, 154] width 5 height 5
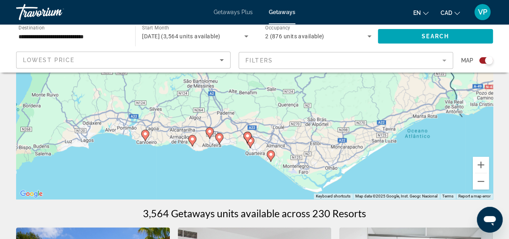
drag, startPoint x: 246, startPoint y: 120, endPoint x: 241, endPoint y: 193, distance: 72.6
click at [241, 193] on div "To activate drag with keyboard, press Alt + Enter. Once in keyboard drag state,…" at bounding box center [254, 77] width 477 height 241
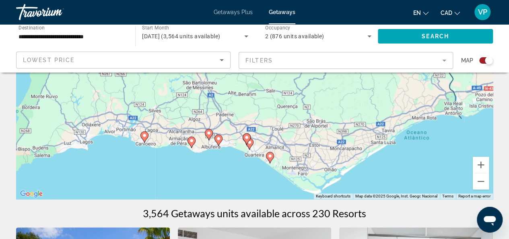
click at [251, 146] on gmp-advanced-marker "Main content" at bounding box center [249, 144] width 8 height 12
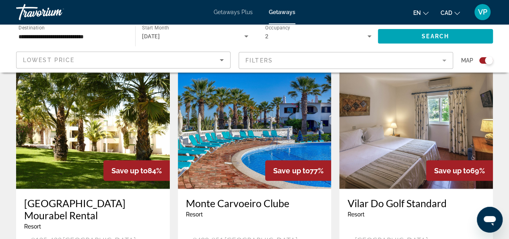
scroll to position [845, 0]
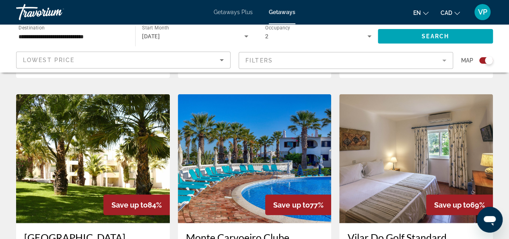
click at [246, 128] on img "Main content" at bounding box center [255, 158] width 154 height 129
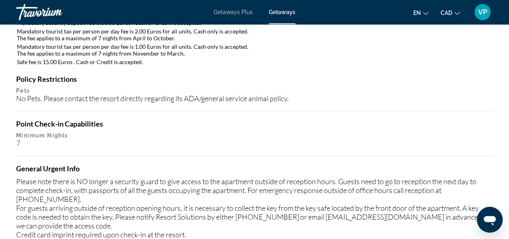
scroll to position [1114, 0]
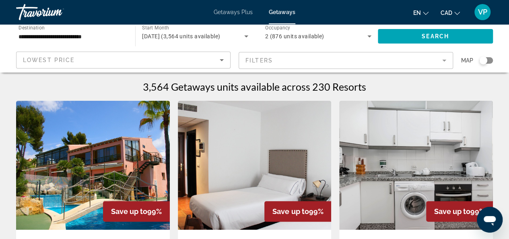
click at [486, 61] on div "Search widget" at bounding box center [483, 60] width 8 height 8
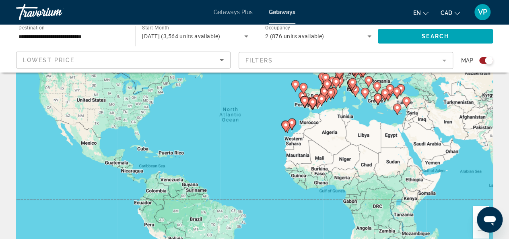
scroll to position [132, 0]
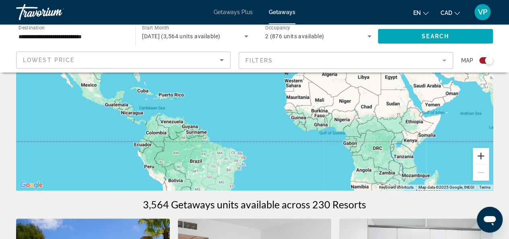
click at [480, 159] on button "Zoom in" at bounding box center [481, 156] width 16 height 16
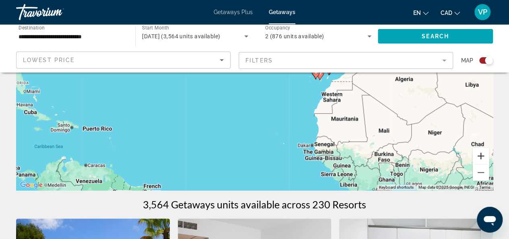
click at [480, 159] on button "Zoom in" at bounding box center [481, 156] width 16 height 16
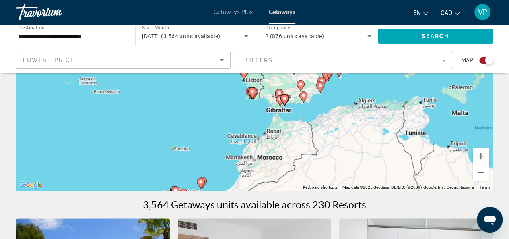
drag, startPoint x: 456, startPoint y: 114, endPoint x: 258, endPoint y: 219, distance: 224.1
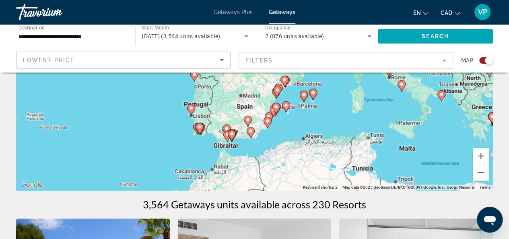
drag, startPoint x: 305, startPoint y: 136, endPoint x: 257, endPoint y: 169, distance: 58.2
click at [257, 169] on div "To activate drag with keyboard, press Alt + Enter. Once in keyboard drag state,…" at bounding box center [254, 68] width 477 height 241
click at [480, 156] on button "Zoom in" at bounding box center [481, 156] width 16 height 16
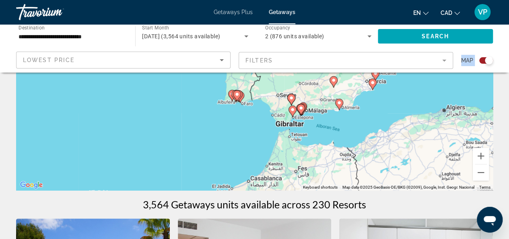
drag, startPoint x: 311, startPoint y: 161, endPoint x: 405, endPoint y: 61, distance: 136.9
click at [479, 157] on button "Zoom in" at bounding box center [481, 156] width 16 height 16
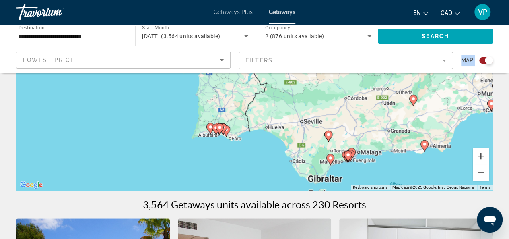
click at [479, 157] on button "Zoom in" at bounding box center [481, 156] width 16 height 16
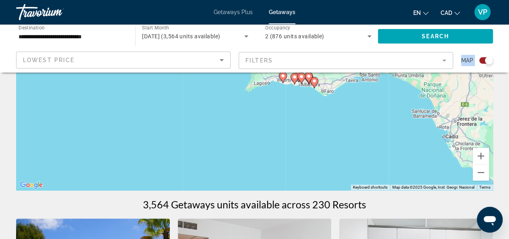
drag, startPoint x: 272, startPoint y: 169, endPoint x: 391, endPoint y: 52, distance: 167.0
click at [483, 157] on button "Zoom in" at bounding box center [481, 156] width 16 height 16
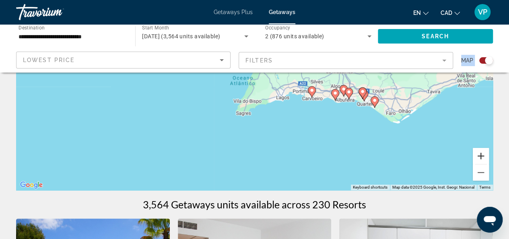
click at [483, 157] on button "Zoom in" at bounding box center [481, 156] width 16 height 16
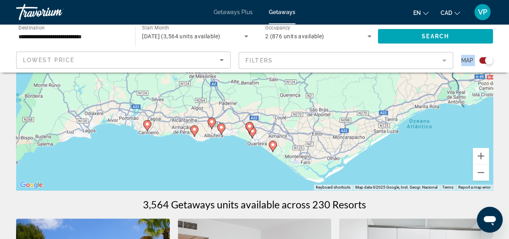
drag, startPoint x: 404, startPoint y: 151, endPoint x: 206, endPoint y: 156, distance: 197.6
click at [206, 156] on div "To activate drag with keyboard, press Alt + Enter. Once in keyboard drag state,…" at bounding box center [254, 68] width 477 height 241
click at [223, 129] on image "Main content" at bounding box center [221, 127] width 5 height 5
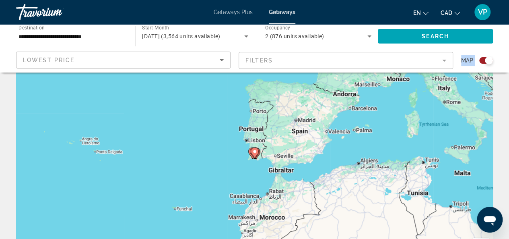
scroll to position [121, 0]
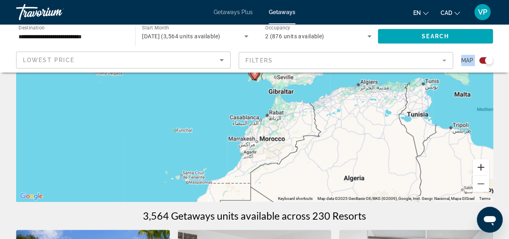
click at [486, 167] on button "Zoom in" at bounding box center [481, 167] width 16 height 16
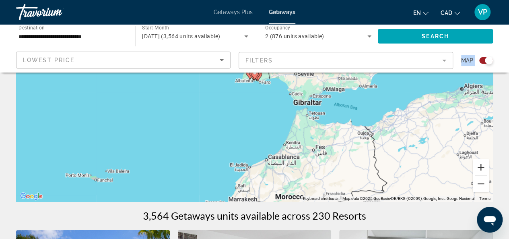
click at [482, 169] on button "Zoom in" at bounding box center [481, 167] width 16 height 16
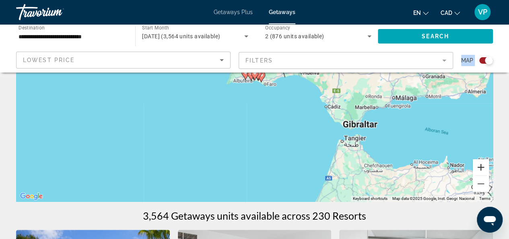
click at [482, 169] on button "Zoom in" at bounding box center [481, 167] width 16 height 16
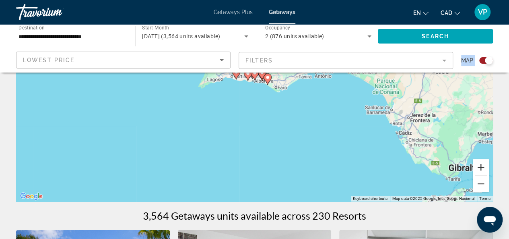
click at [482, 169] on button "Zoom in" at bounding box center [481, 167] width 16 height 16
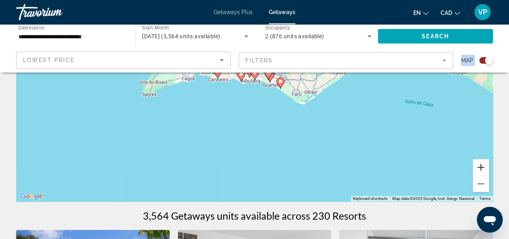
click at [481, 169] on button "Zoom in" at bounding box center [481, 167] width 16 height 16
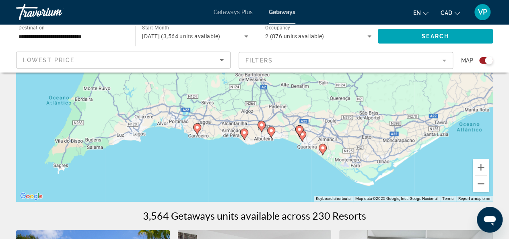
drag, startPoint x: 253, startPoint y: 144, endPoint x: 271, endPoint y: 179, distance: 39.1
click at [271, 179] on div "To activate drag with keyboard, press Alt + Enter. Once in keyboard drag state,…" at bounding box center [254, 80] width 477 height 241
click at [244, 135] on icon "Main content" at bounding box center [243, 134] width 7 height 10
type input "**********"
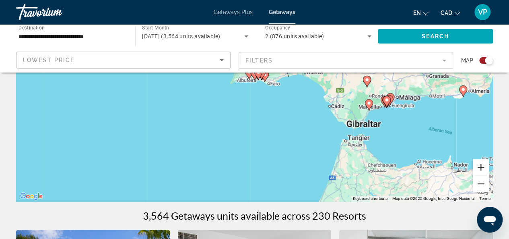
click at [480, 169] on button "Zoom in" at bounding box center [481, 167] width 16 height 16
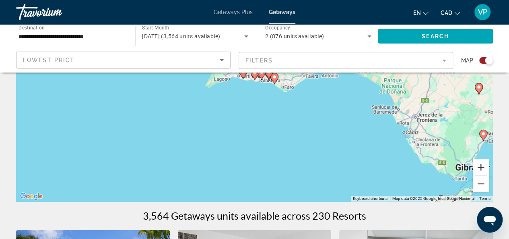
click at [480, 169] on button "Zoom in" at bounding box center [481, 167] width 16 height 16
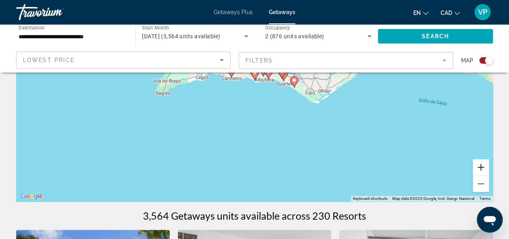
click at [480, 169] on button "Zoom in" at bounding box center [481, 167] width 16 height 16
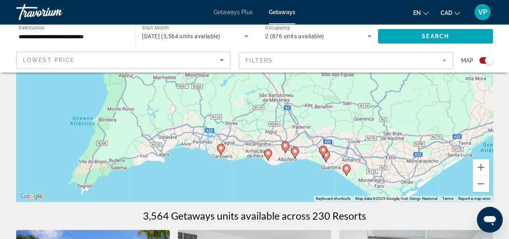
drag, startPoint x: 327, startPoint y: 112, endPoint x: 341, endPoint y: 194, distance: 83.3
click at [341, 194] on div "To activate drag with keyboard, press Alt + Enter. Once in keyboard drag state,…" at bounding box center [254, 80] width 477 height 241
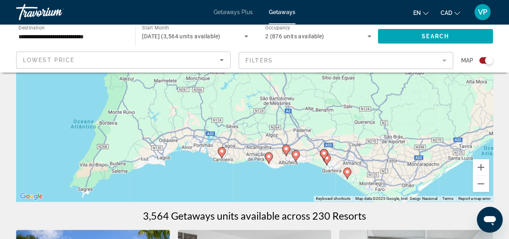
click at [268, 158] on image "Main content" at bounding box center [268, 156] width 5 height 5
click at [270, 157] on image "Main content" at bounding box center [268, 156] width 5 height 5
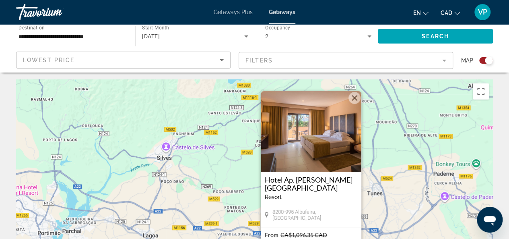
scroll to position [0, 0]
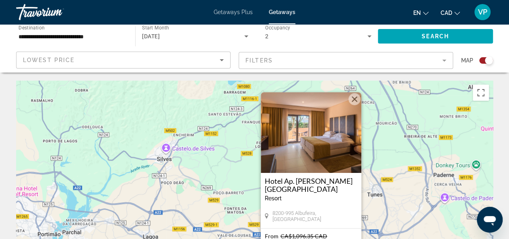
click at [352, 99] on button "Close" at bounding box center [354, 99] width 12 height 12
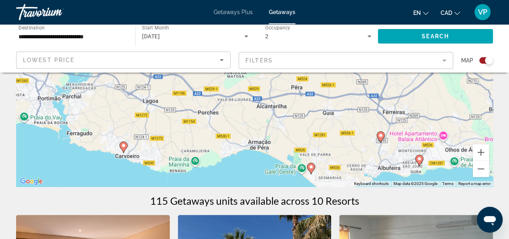
scroll to position [130, 0]
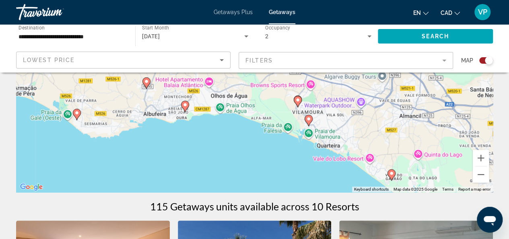
drag, startPoint x: 399, startPoint y: 161, endPoint x: 166, endPoint y: 103, distance: 240.3
click at [166, 103] on div "To activate drag with keyboard, press Alt + Enter. Once in keyboard drag state,…" at bounding box center [254, 71] width 477 height 241
click at [310, 116] on icon "Main content" at bounding box center [308, 120] width 7 height 10
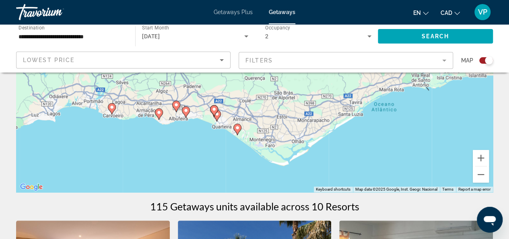
drag, startPoint x: 307, startPoint y: 105, endPoint x: 269, endPoint y: 155, distance: 63.4
click at [269, 155] on div "To activate drag with keyboard, press Alt + Enter. Once in keyboard drag state,…" at bounding box center [254, 71] width 477 height 241
click at [483, 157] on button "Zoom in" at bounding box center [481, 158] width 16 height 16
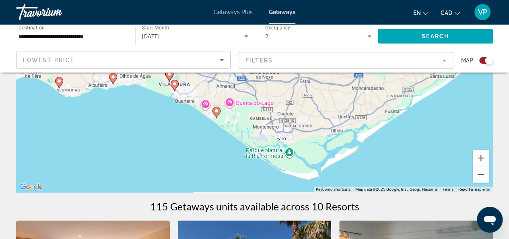
drag, startPoint x: 323, startPoint y: 158, endPoint x: 318, endPoint y: 76, distance: 82.2
click at [318, 76] on div "To activate drag with keyboard, press Alt + Enter. Once in keyboard drag state,…" at bounding box center [254, 71] width 477 height 241
click at [218, 106] on icon "Main content" at bounding box center [217, 111] width 8 height 11
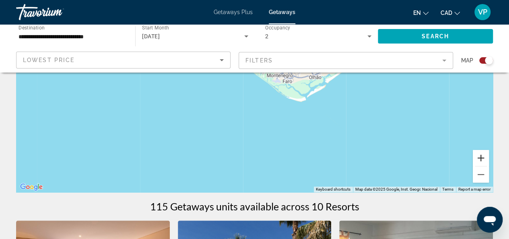
click at [481, 157] on button "Zoom in" at bounding box center [481, 158] width 16 height 16
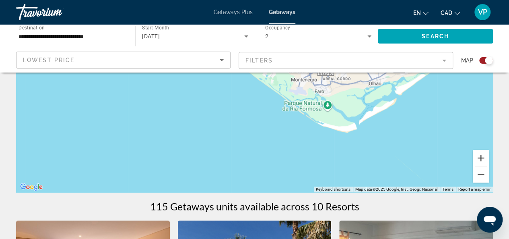
click at [481, 157] on button "Zoom in" at bounding box center [481, 158] width 16 height 16
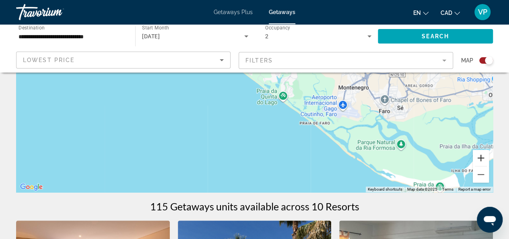
click at [481, 157] on button "Zoom in" at bounding box center [481, 158] width 16 height 16
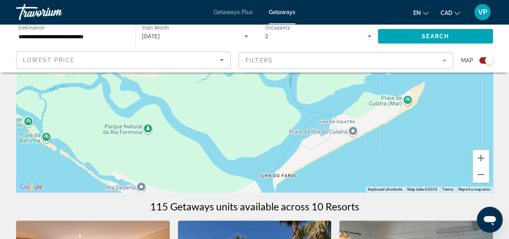
drag, startPoint x: 400, startPoint y: 106, endPoint x: 0, endPoint y: 16, distance: 410.0
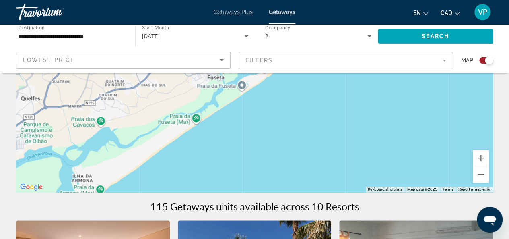
drag, startPoint x: 336, startPoint y: 132, endPoint x: 2, endPoint y: 237, distance: 349.8
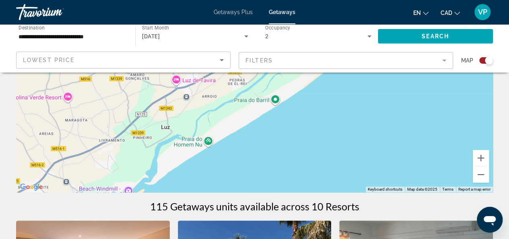
drag, startPoint x: 268, startPoint y: 146, endPoint x: 161, endPoint y: 227, distance: 134.5
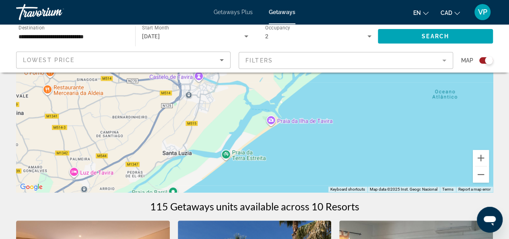
drag, startPoint x: 289, startPoint y: 127, endPoint x: 200, endPoint y: 203, distance: 117.3
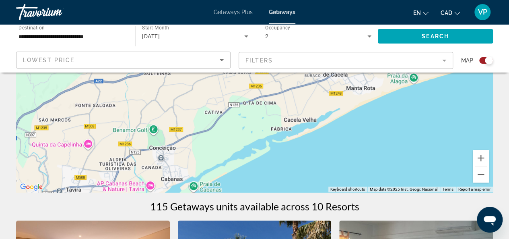
drag, startPoint x: 311, startPoint y: 105, endPoint x: 164, endPoint y: 237, distance: 198.3
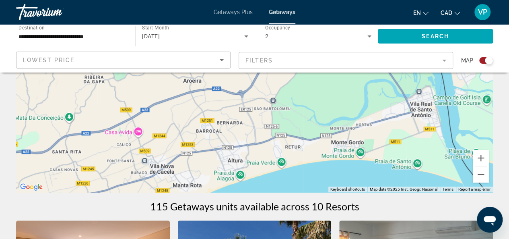
drag, startPoint x: 398, startPoint y: 114, endPoint x: 223, endPoint y: 211, distance: 199.6
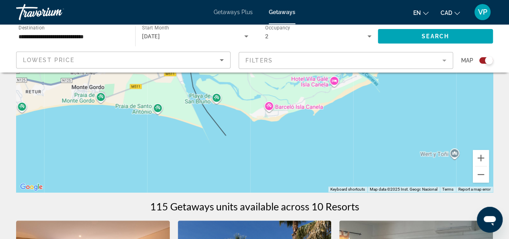
drag, startPoint x: 384, startPoint y: 117, endPoint x: 123, endPoint y: 64, distance: 266.0
click at [483, 175] on button "Zoom out" at bounding box center [481, 174] width 16 height 16
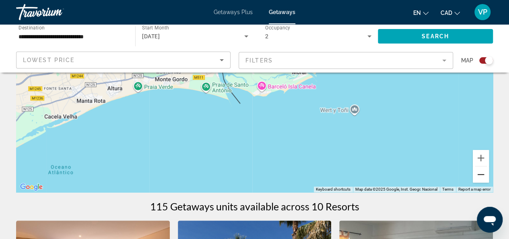
click at [483, 175] on button "Zoom out" at bounding box center [481, 174] width 16 height 16
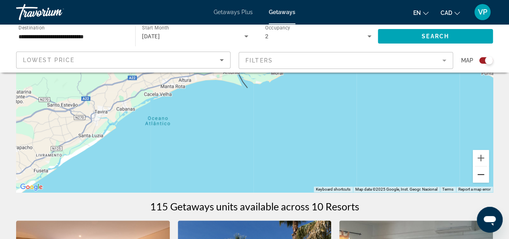
click at [483, 175] on button "Zoom out" at bounding box center [481, 174] width 16 height 16
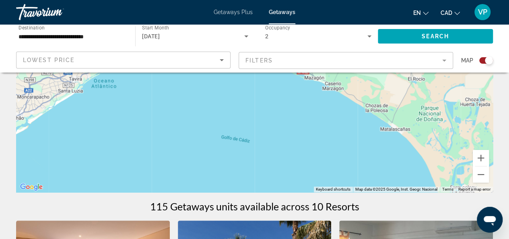
drag, startPoint x: 259, startPoint y: 115, endPoint x: 157, endPoint y: 99, distance: 103.6
click at [157, 99] on div "To activate drag with keyboard, press Alt + Enter. Once in keyboard drag state,…" at bounding box center [254, 71] width 477 height 241
click at [482, 172] on button "Zoom out" at bounding box center [481, 174] width 16 height 16
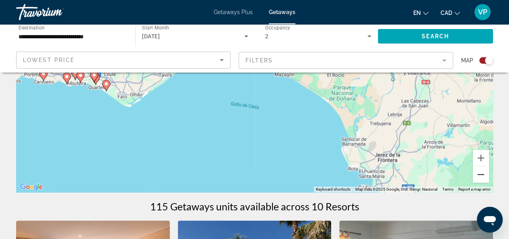
click at [482, 173] on button "Zoom out" at bounding box center [481, 174] width 16 height 16
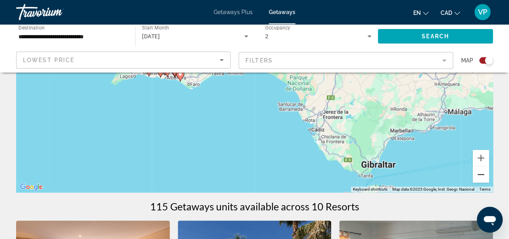
click at [482, 173] on button "Zoom out" at bounding box center [481, 174] width 16 height 16
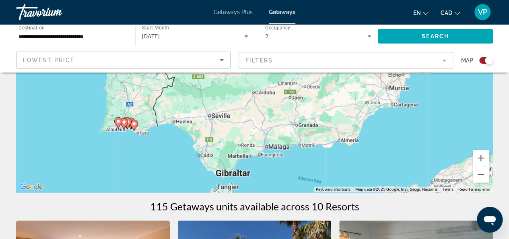
drag, startPoint x: 332, startPoint y: 153, endPoint x: 289, endPoint y: 168, distance: 45.6
click at [289, 168] on div "To activate drag with keyboard, press Alt + Enter. Once in keyboard drag state,…" at bounding box center [254, 71] width 477 height 241
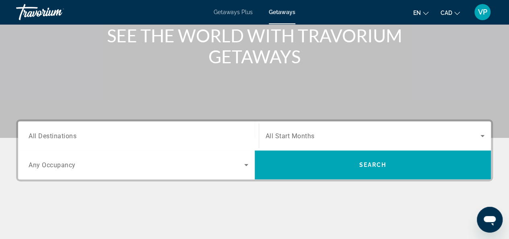
scroll to position [64, 0]
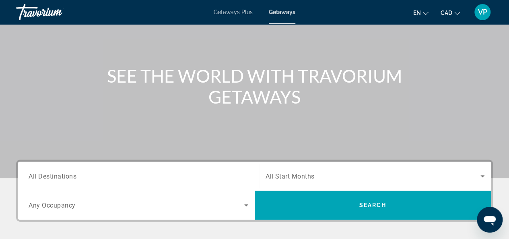
click at [231, 12] on span "Getaways Plus" at bounding box center [233, 12] width 39 height 6
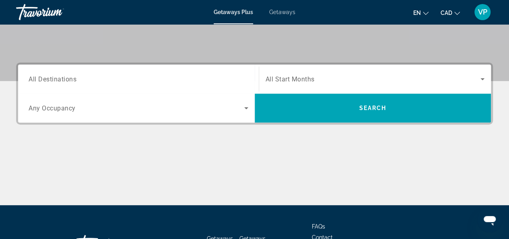
scroll to position [165, 0]
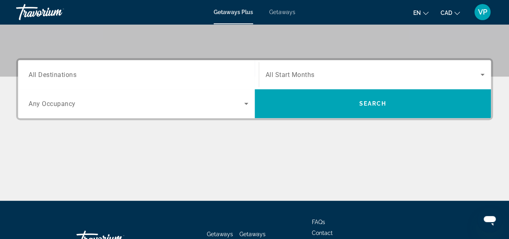
click at [97, 73] on input "Destination All Destinations" at bounding box center [139, 75] width 220 height 10
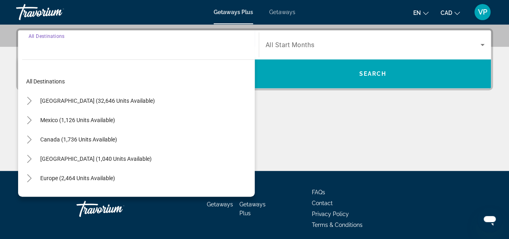
scroll to position [196, 0]
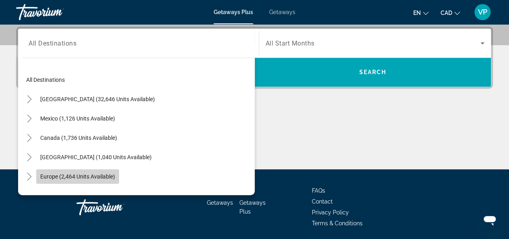
click at [64, 177] on span "Europe (2,464 units available)" at bounding box center [77, 176] width 75 height 6
type input "**********"
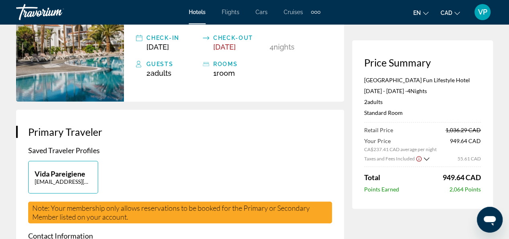
scroll to position [121, 0]
